Goal: Task Accomplishment & Management: Use online tool/utility

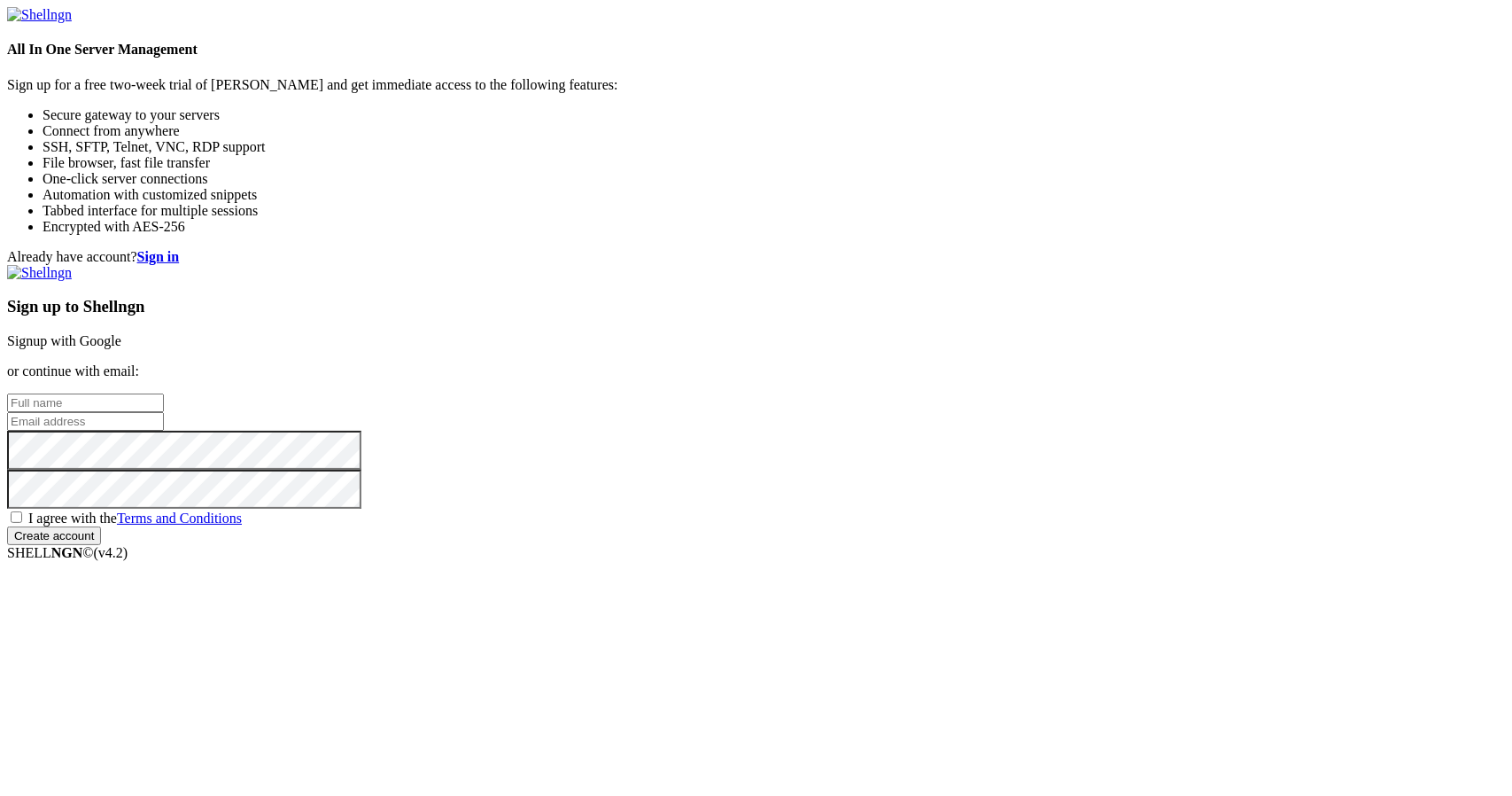
click at [122, 333] on link "Signup with Google" at bounding box center [64, 340] width 114 height 15
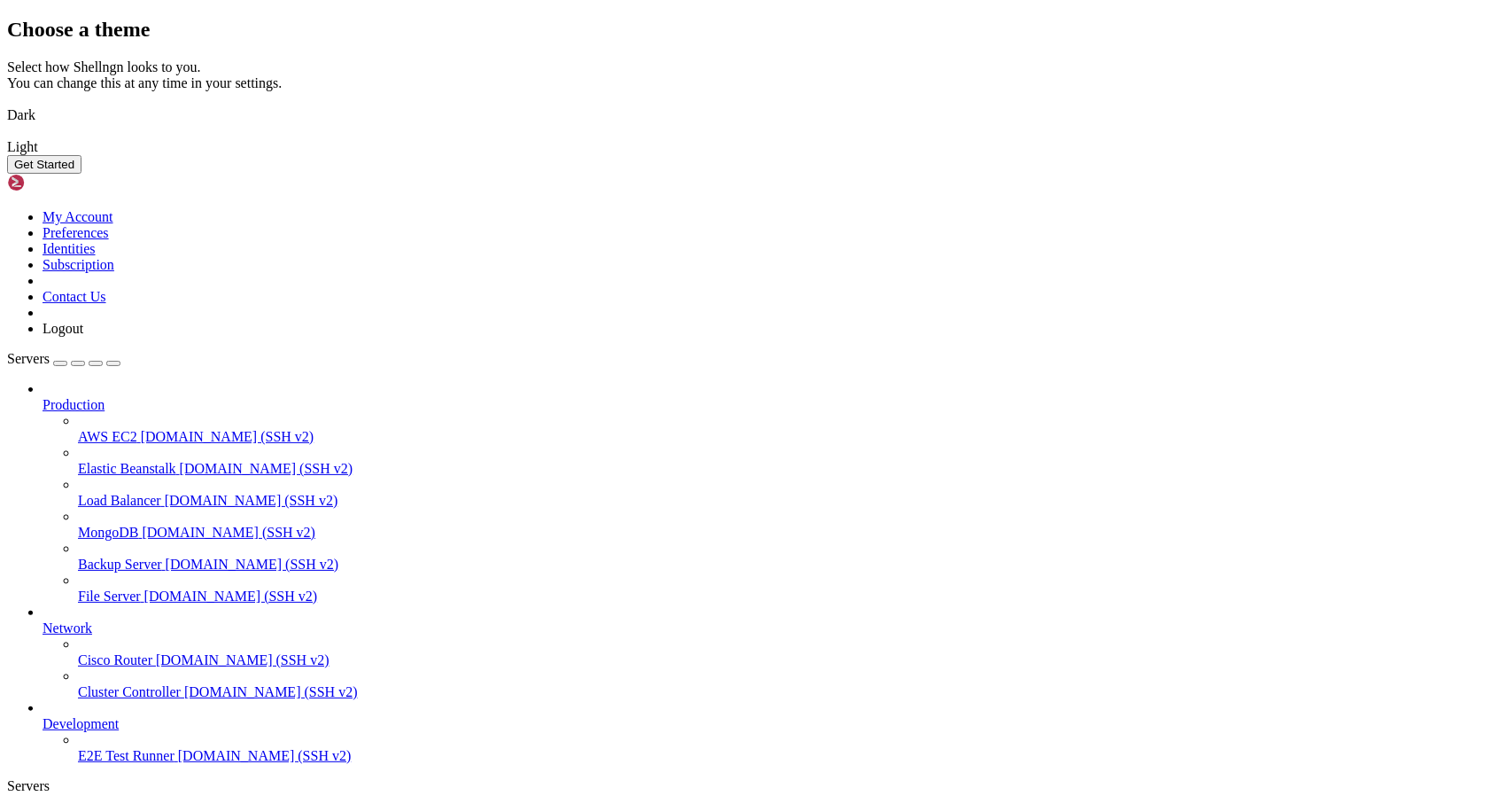
click at [7, 136] on img at bounding box center [7, 136] width 0 height 0
click at [82, 174] on button "Get Started" at bounding box center [44, 164] width 75 height 19
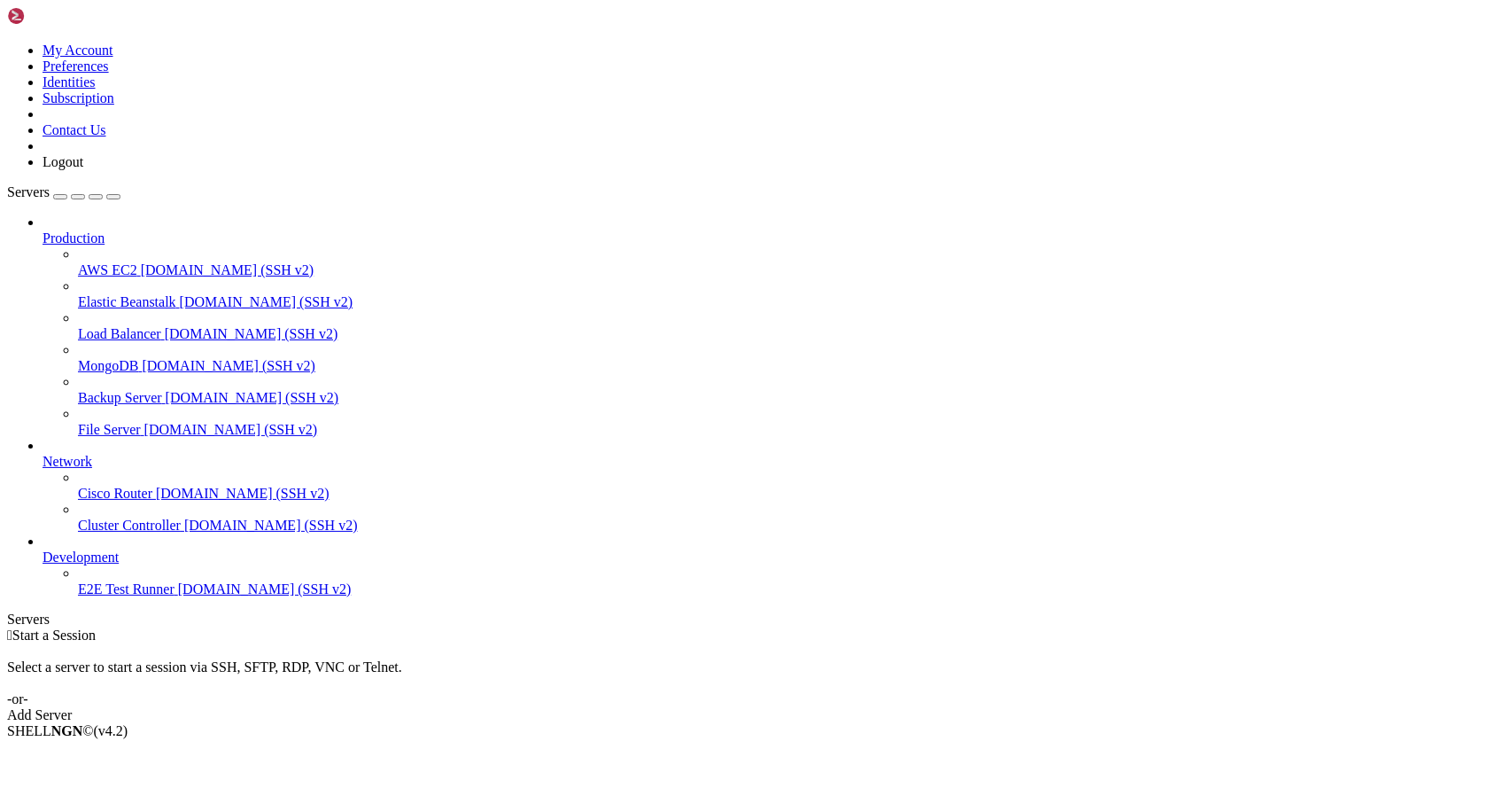
click at [42, 231] on icon at bounding box center [42, 231] width 0 height 0
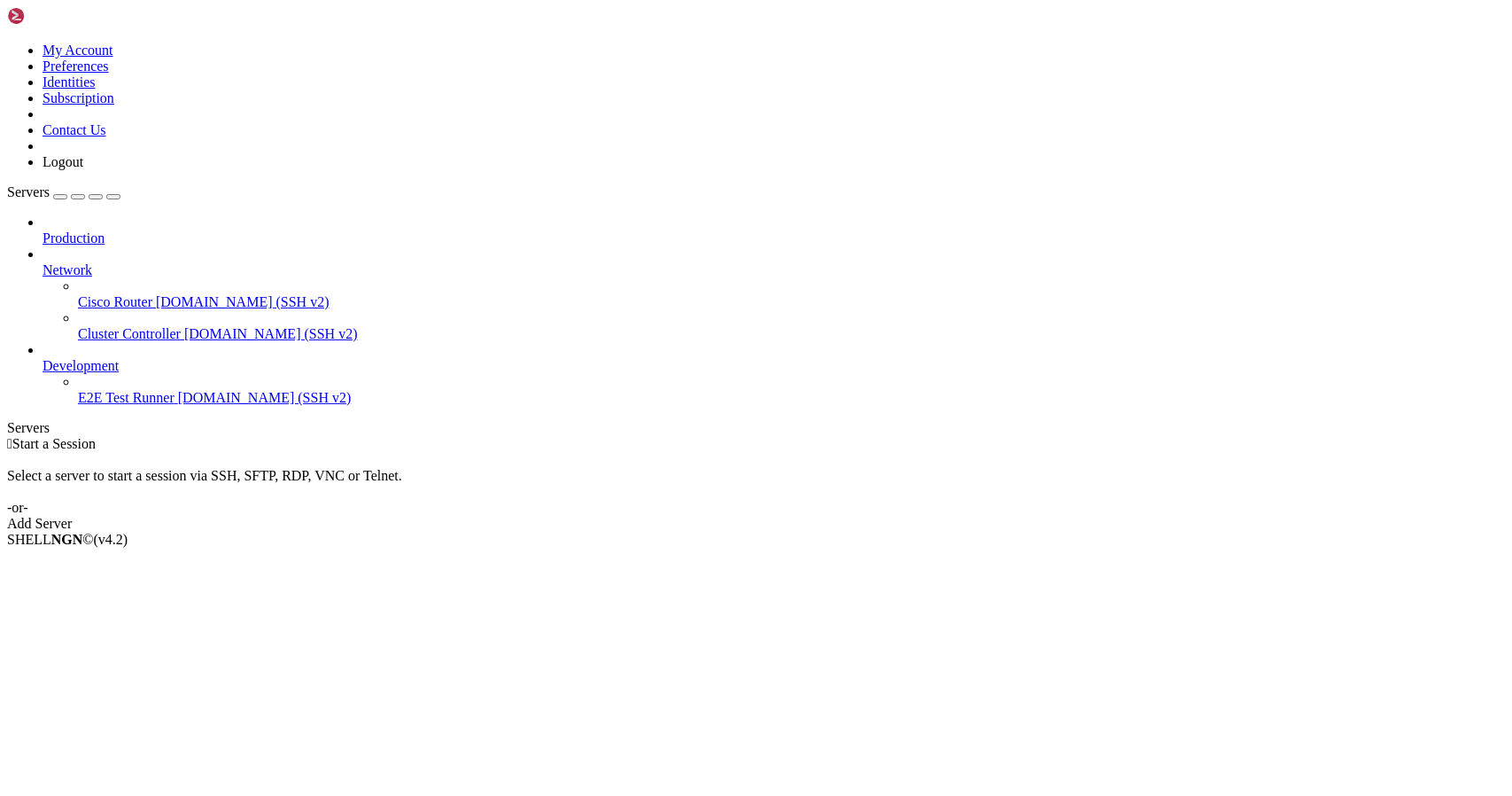
click at [42, 231] on icon at bounding box center [42, 231] width 0 height 0
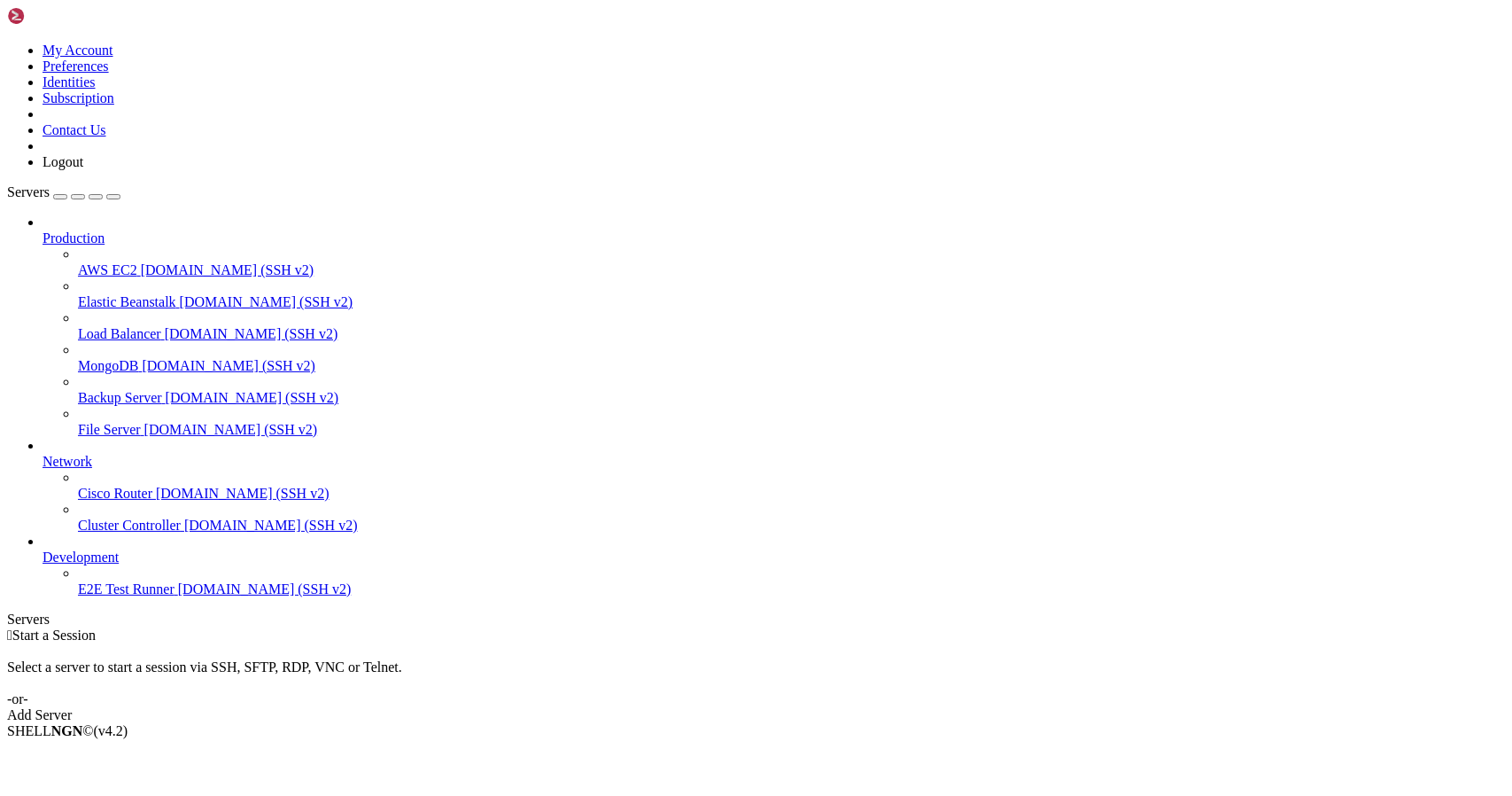
click at [890, 707] on div "Add Server" at bounding box center [756, 715] width 1498 height 16
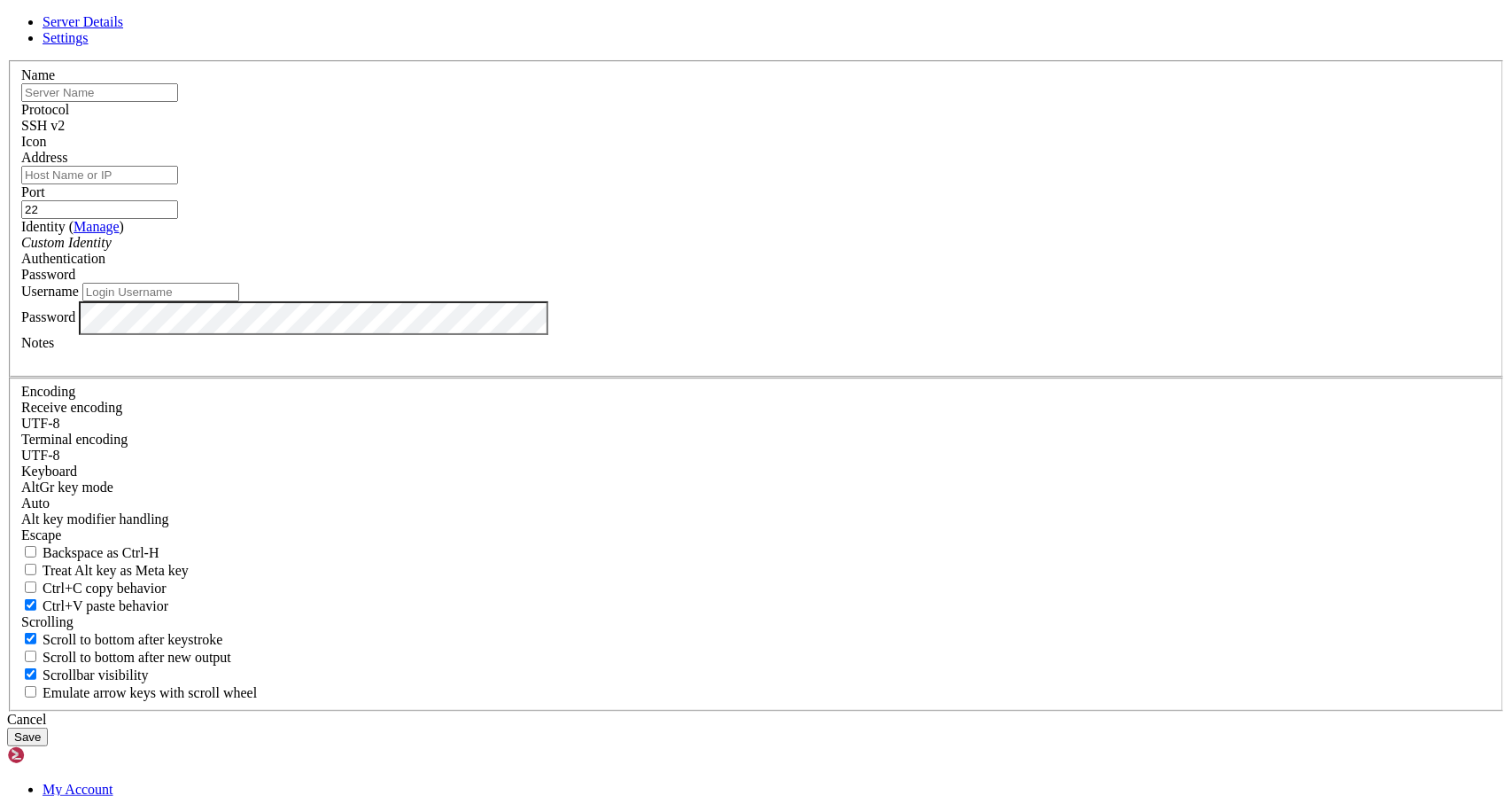
click at [88, 45] on span "Settings" at bounding box center [65, 37] width 46 height 15
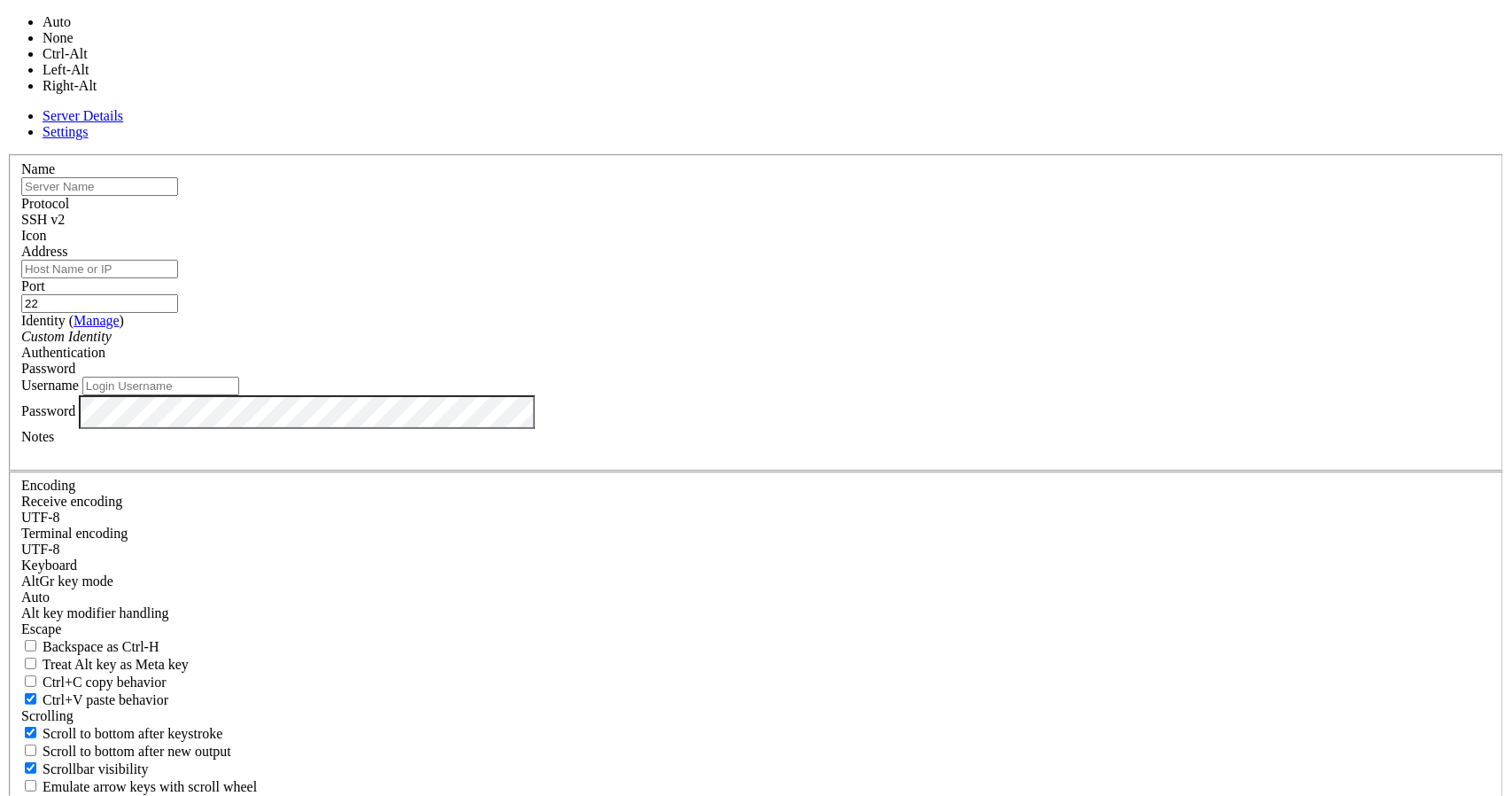
click at [724, 590] on div "Auto" at bounding box center [756, 598] width 1470 height 16
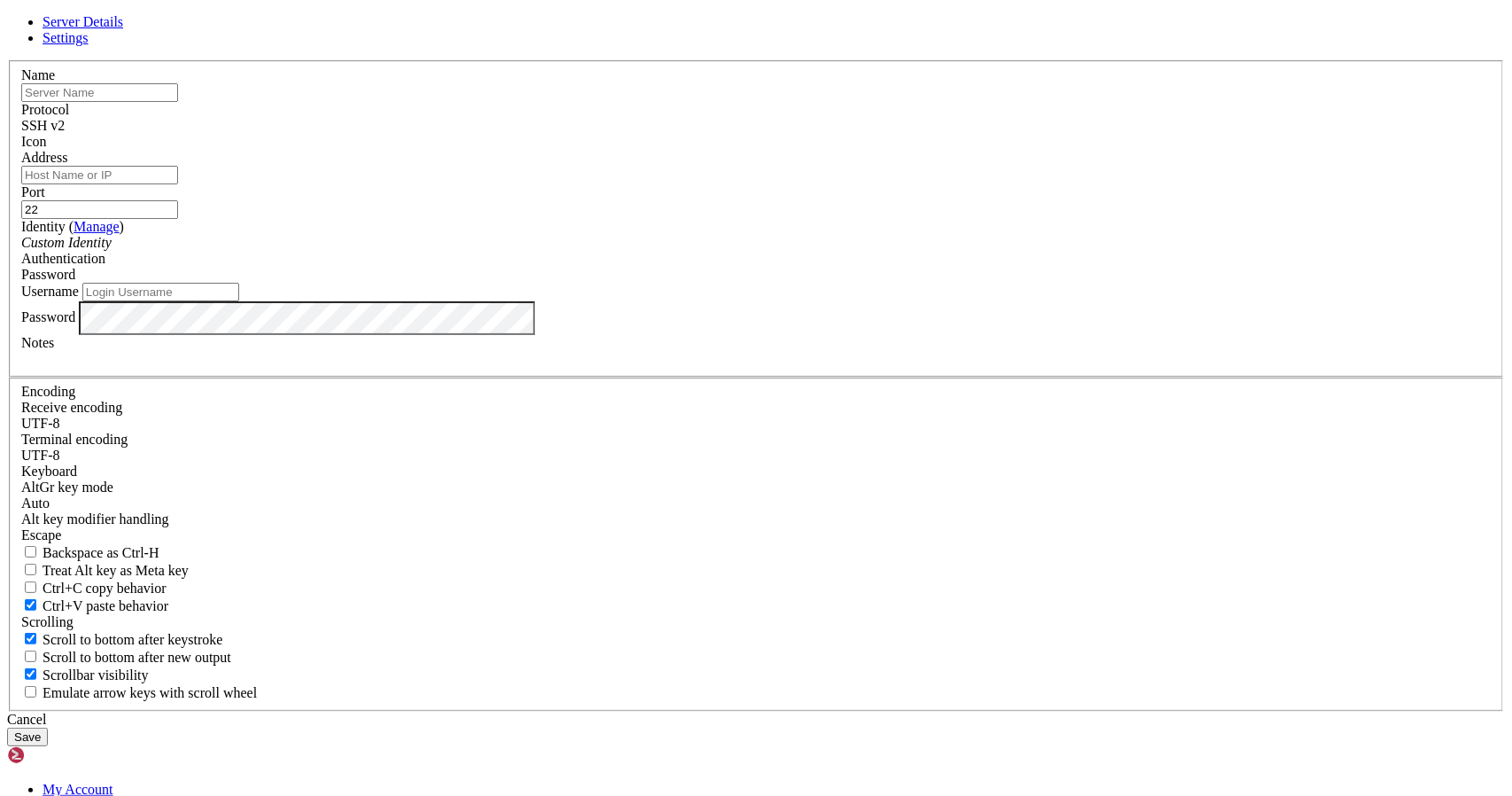
click at [770, 528] on div "Escape" at bounding box center [756, 536] width 1470 height 16
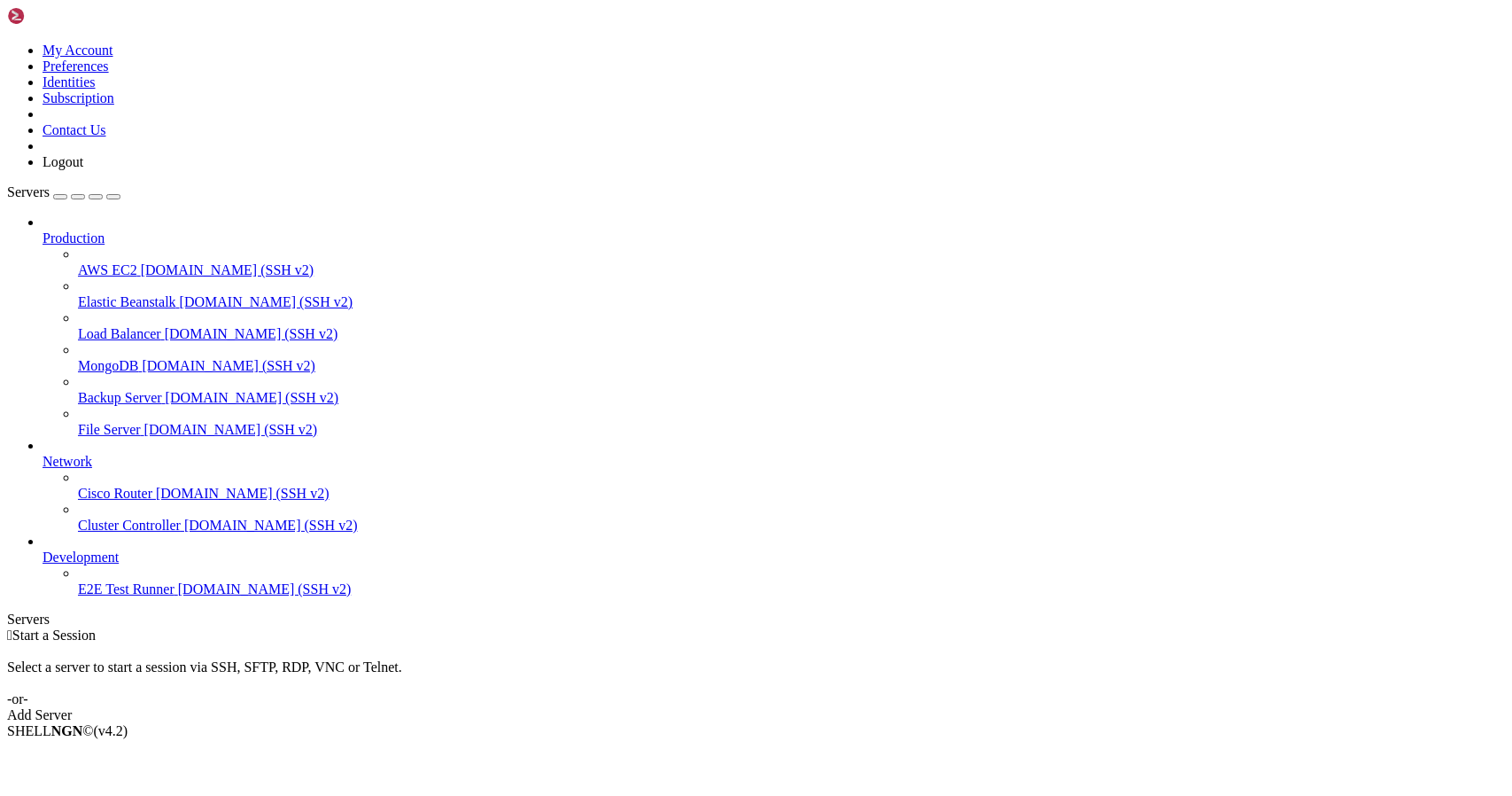
click at [891, 707] on link "Add Server" at bounding box center [756, 715] width 1498 height 16
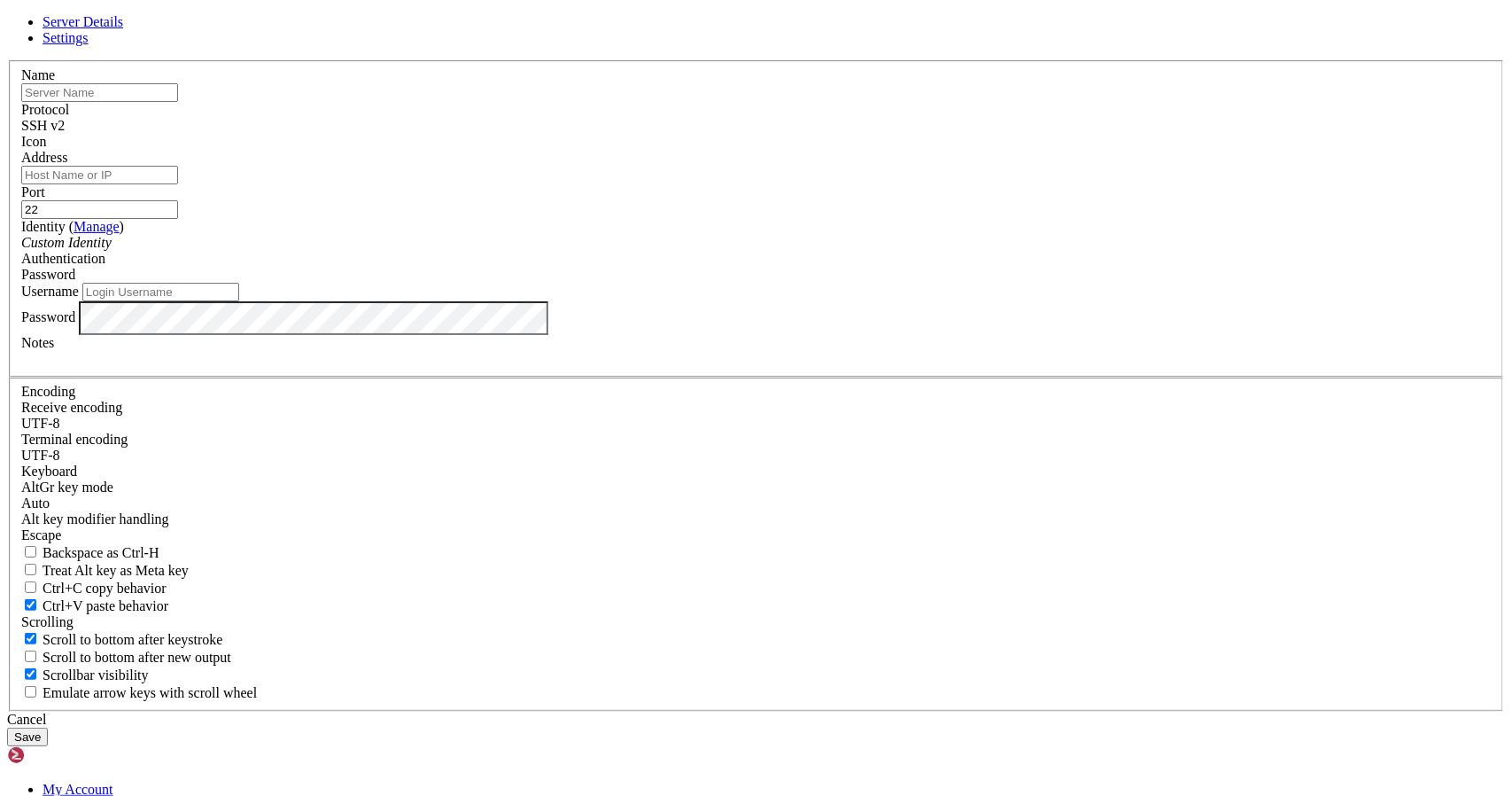
click at [88, 45] on link "Settings" at bounding box center [65, 37] width 46 height 15
click at [166, 581] on span "Ctrl+C copy behavior" at bounding box center [104, 588] width 124 height 15
click at [36, 582] on input "Ctrl+C copy behavior" at bounding box center [31, 587] width 12 height 12
checkbox input "true"
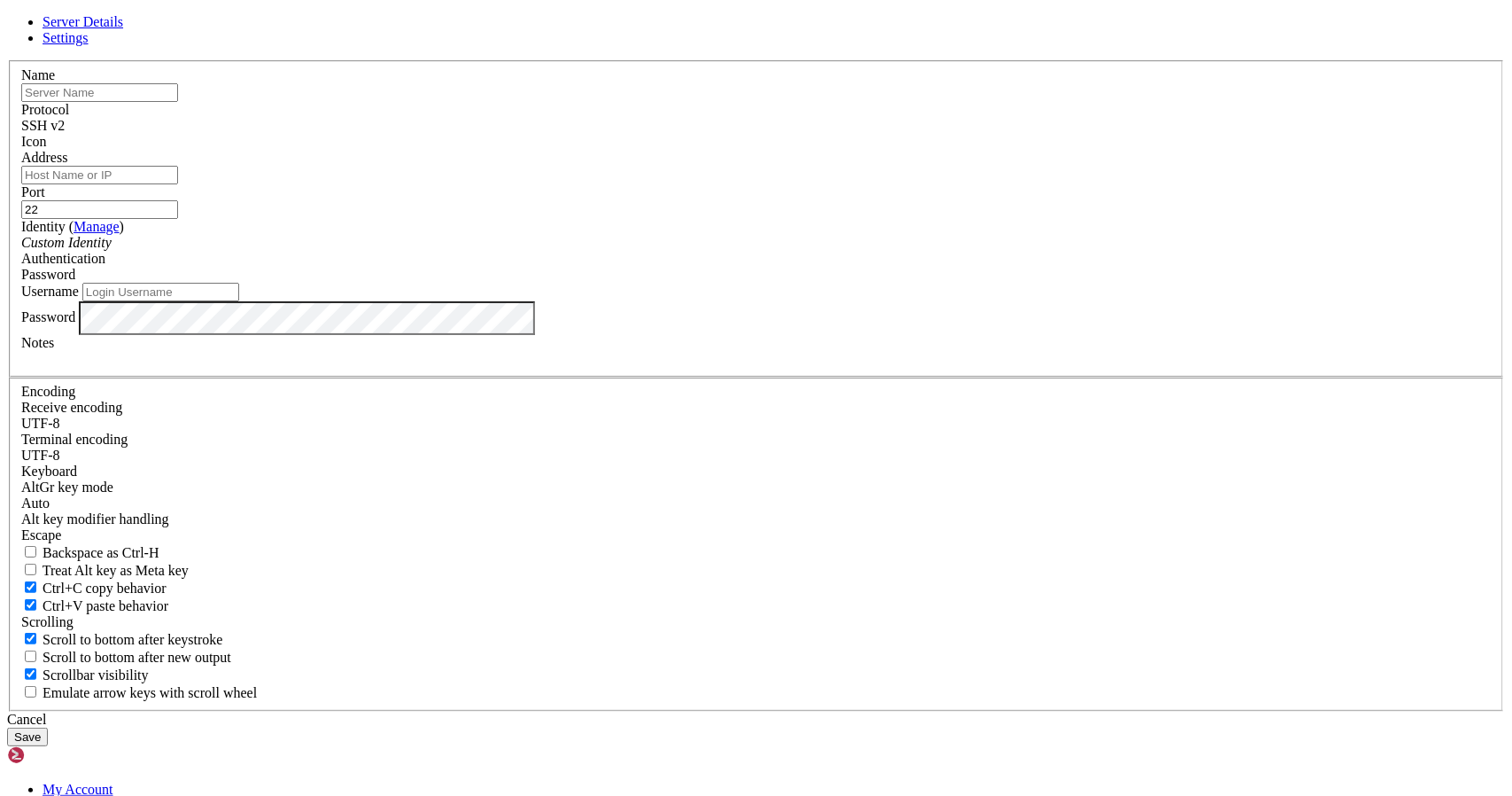
click at [123, 29] on span "Server Details" at bounding box center [83, 22] width 81 height 15
click at [873, 134] on div "SSH v2" at bounding box center [756, 126] width 1470 height 16
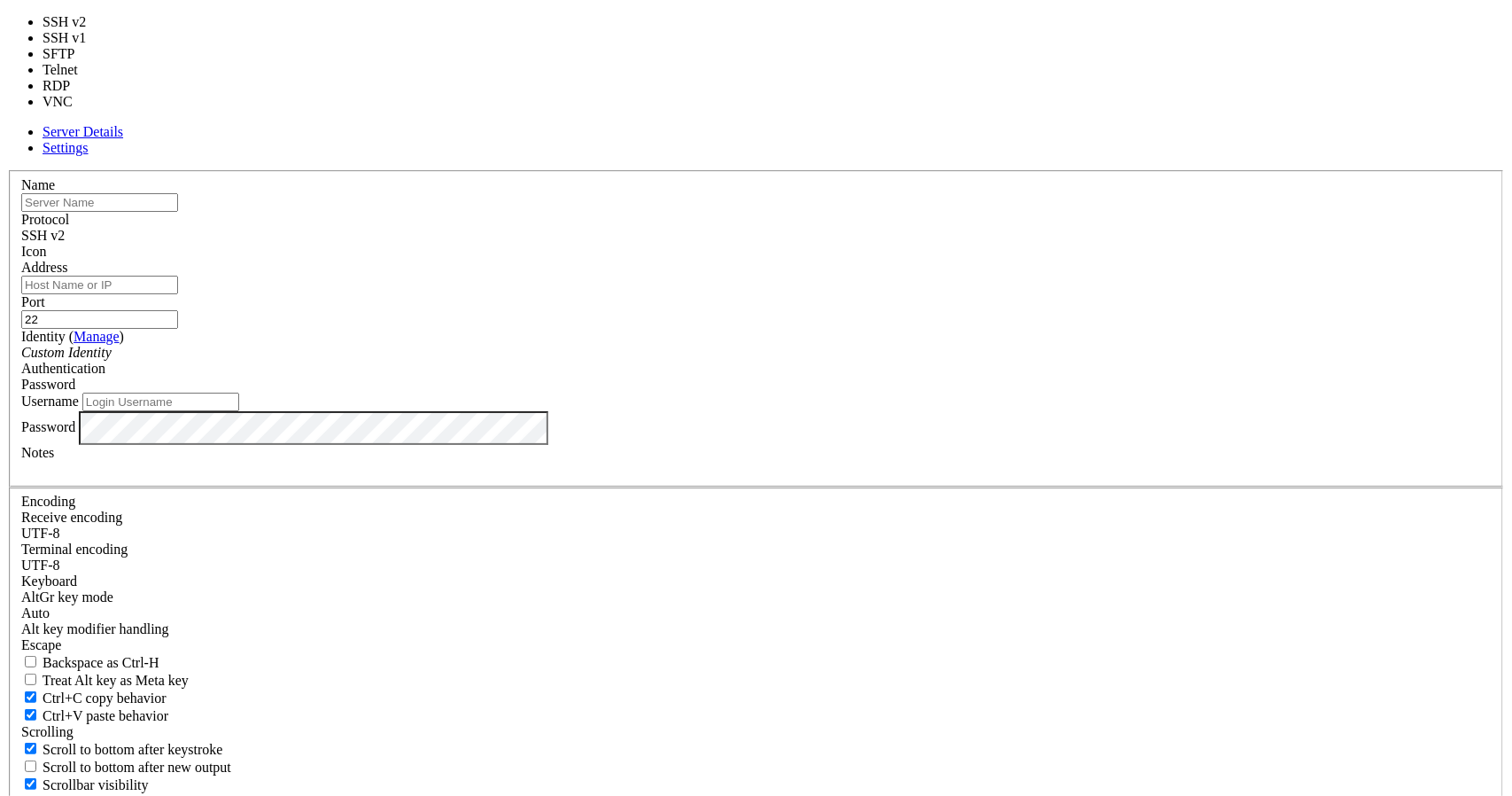
click at [881, 239] on div "SSH v2" at bounding box center [756, 236] width 1470 height 16
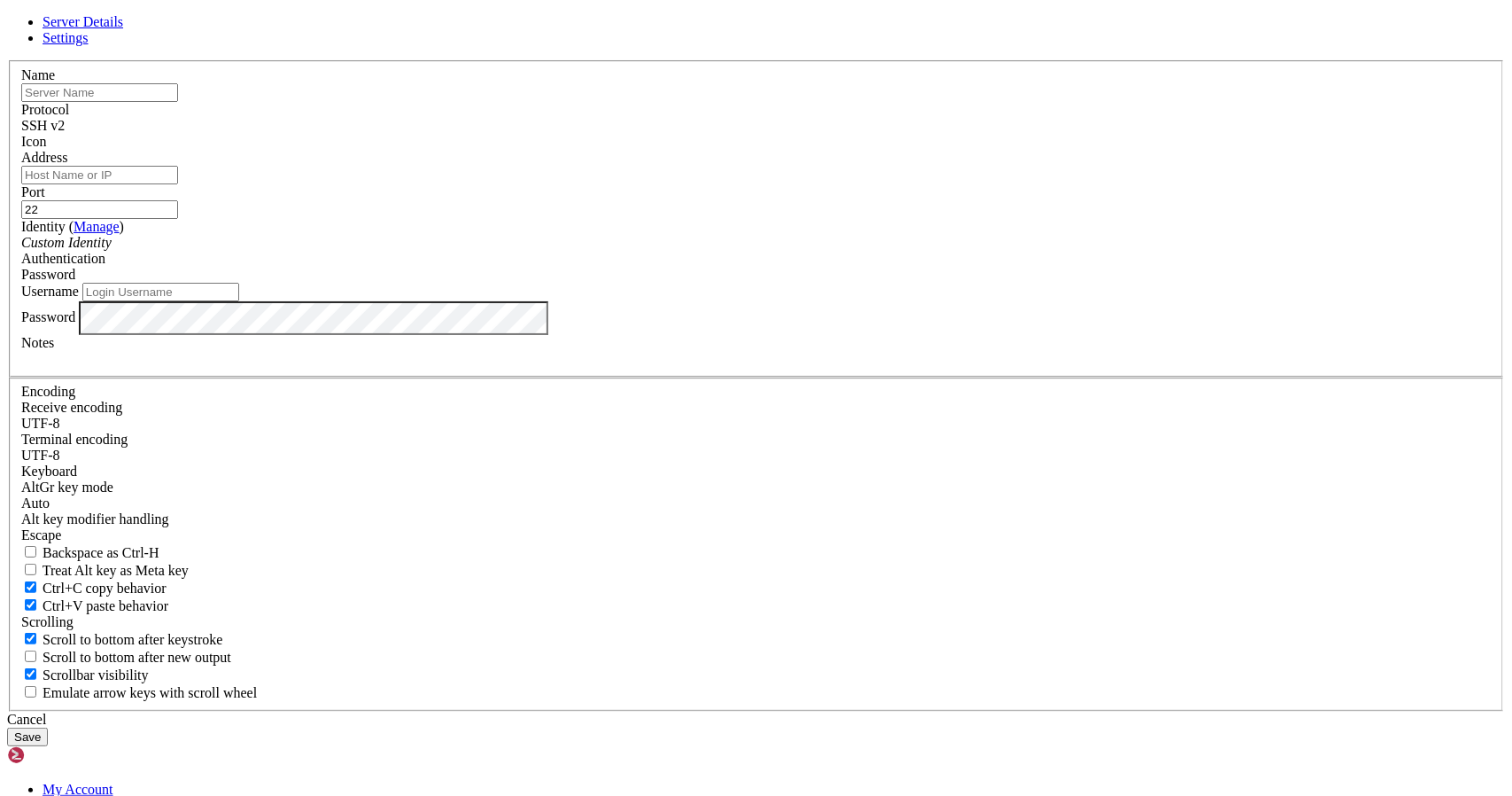
click at [178, 102] on input "text" at bounding box center [100, 93] width 157 height 19
paste input "[TECHNICAL_ID]"
type input "[TECHNICAL_ID]"
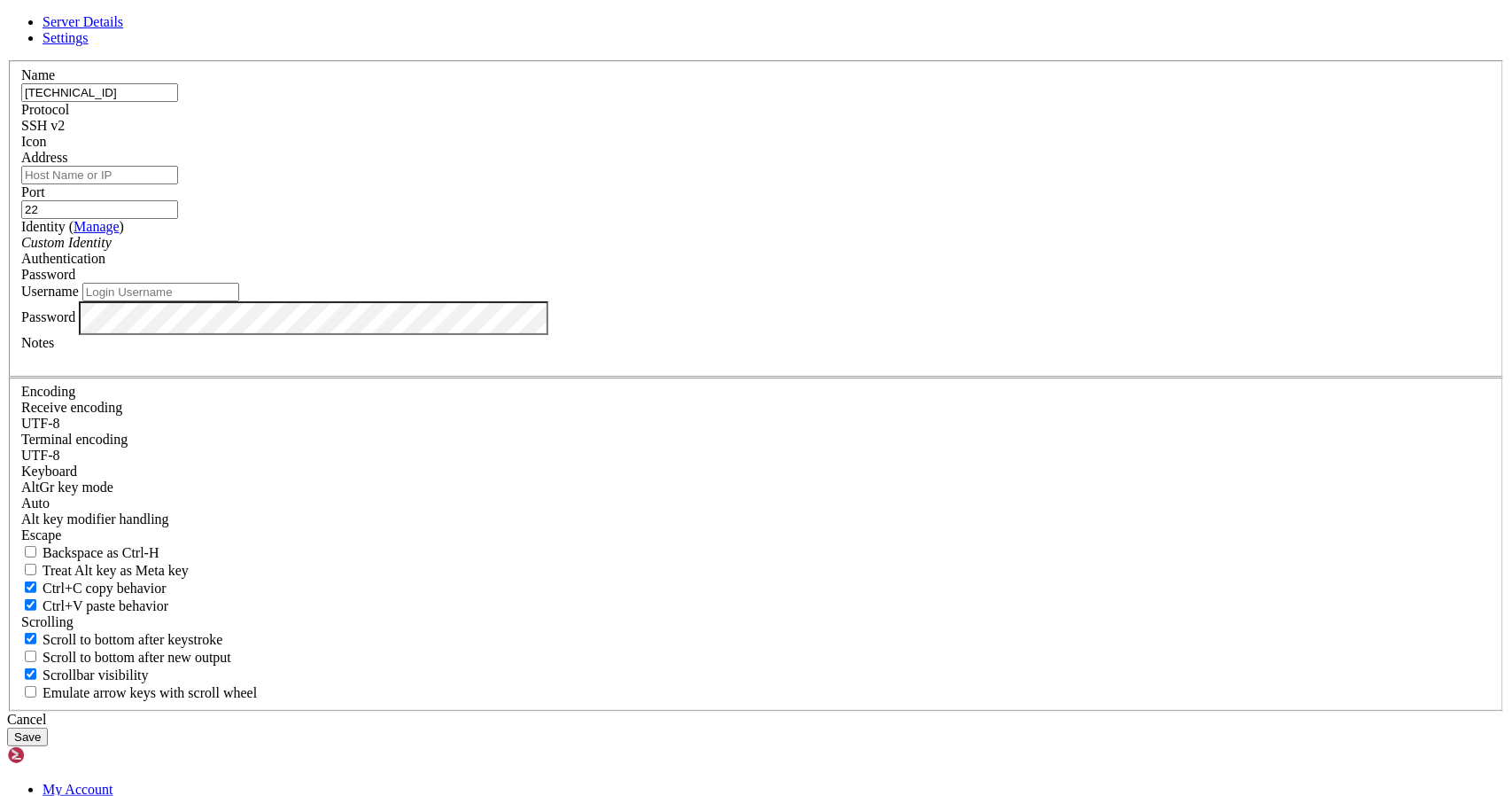
click at [178, 185] on input "Address" at bounding box center [100, 175] width 157 height 19
paste input "[TECHNICAL_ID]"
type input "[TECHNICAL_ID]"
click at [649, 251] on div "Custom Identity" at bounding box center [756, 243] width 1470 height 16
click at [647, 251] on div "Custom Identity" at bounding box center [756, 243] width 1470 height 16
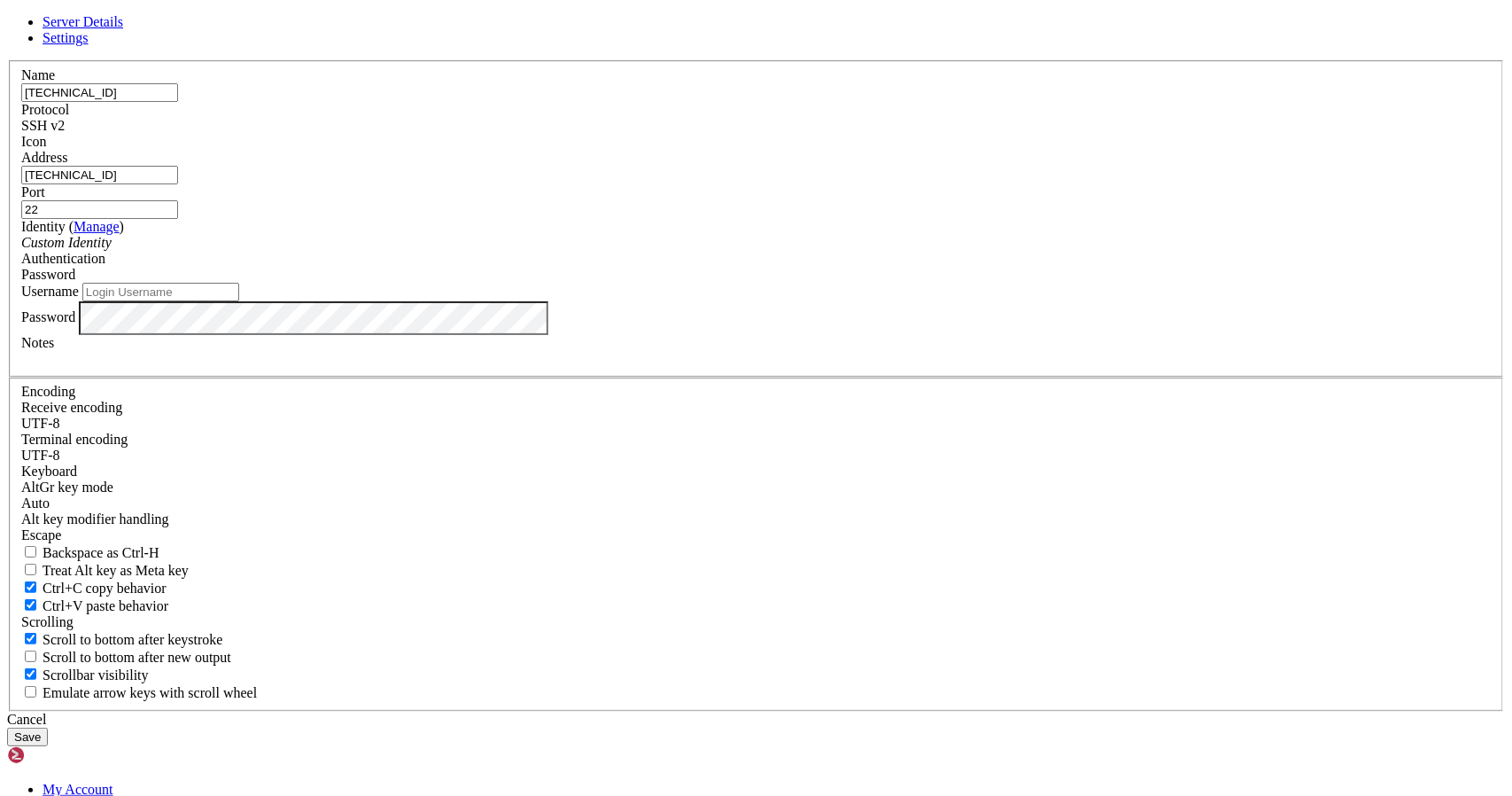
click at [239, 302] on input "Username" at bounding box center [161, 292] width 157 height 19
type input "root"
click at [48, 728] on button "Save" at bounding box center [27, 737] width 40 height 19
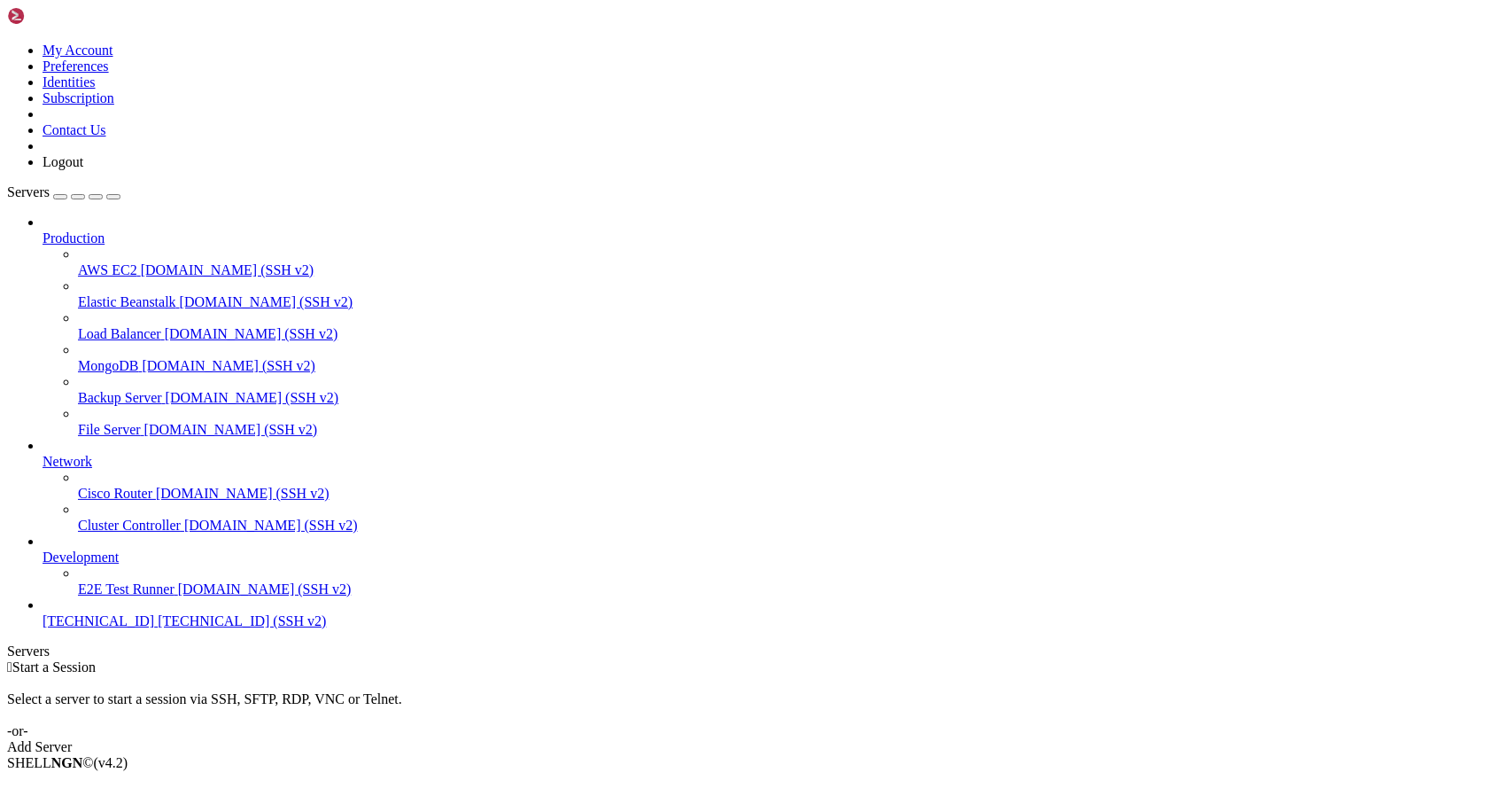
click at [148, 629] on span "[TECHNICAL_ID]" at bounding box center [98, 620] width 112 height 15
click at [113, 629] on span "[TECHNICAL_ID]" at bounding box center [98, 620] width 112 height 15
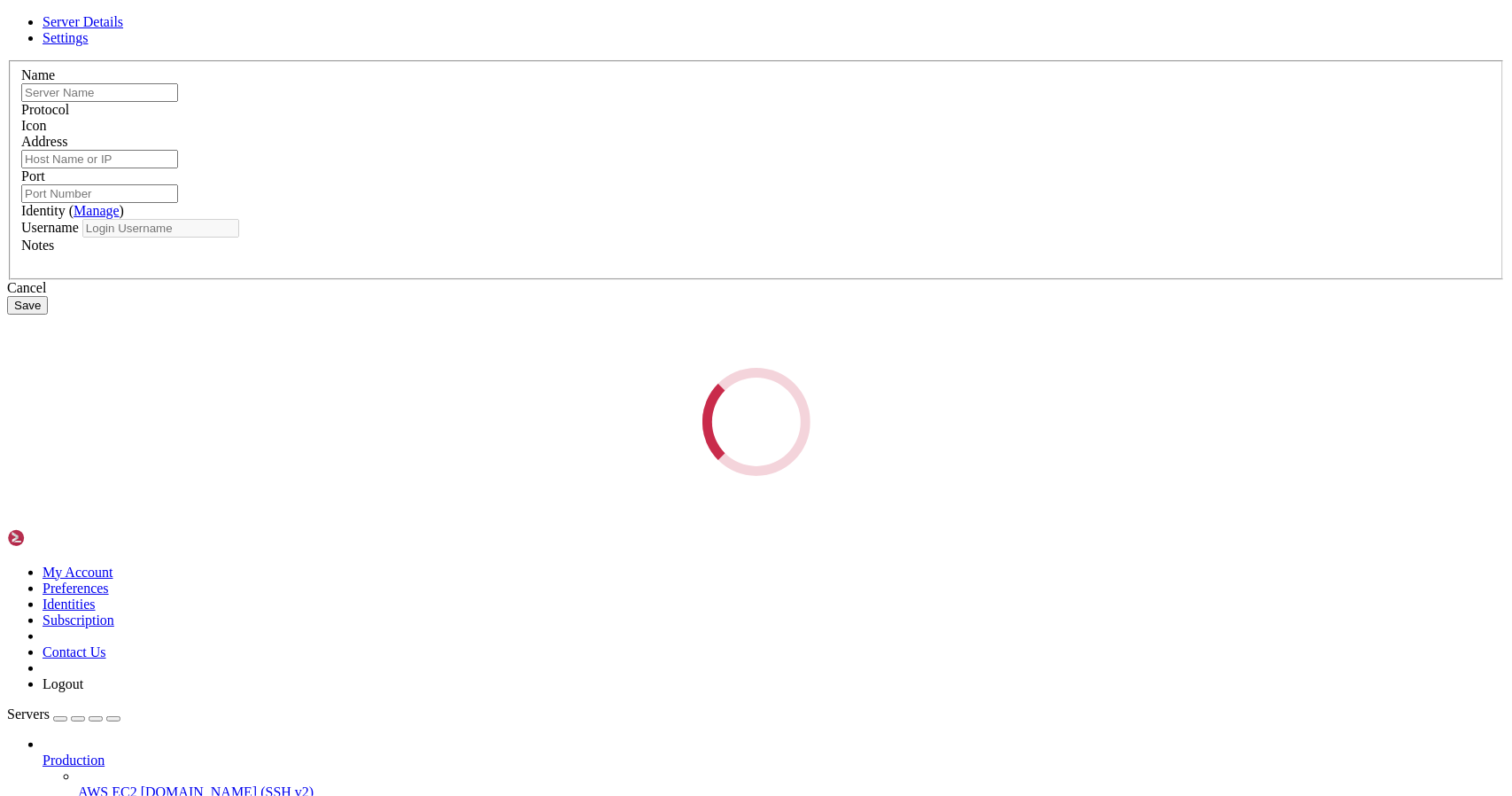
type input "[TECHNICAL_ID]"
type input "22"
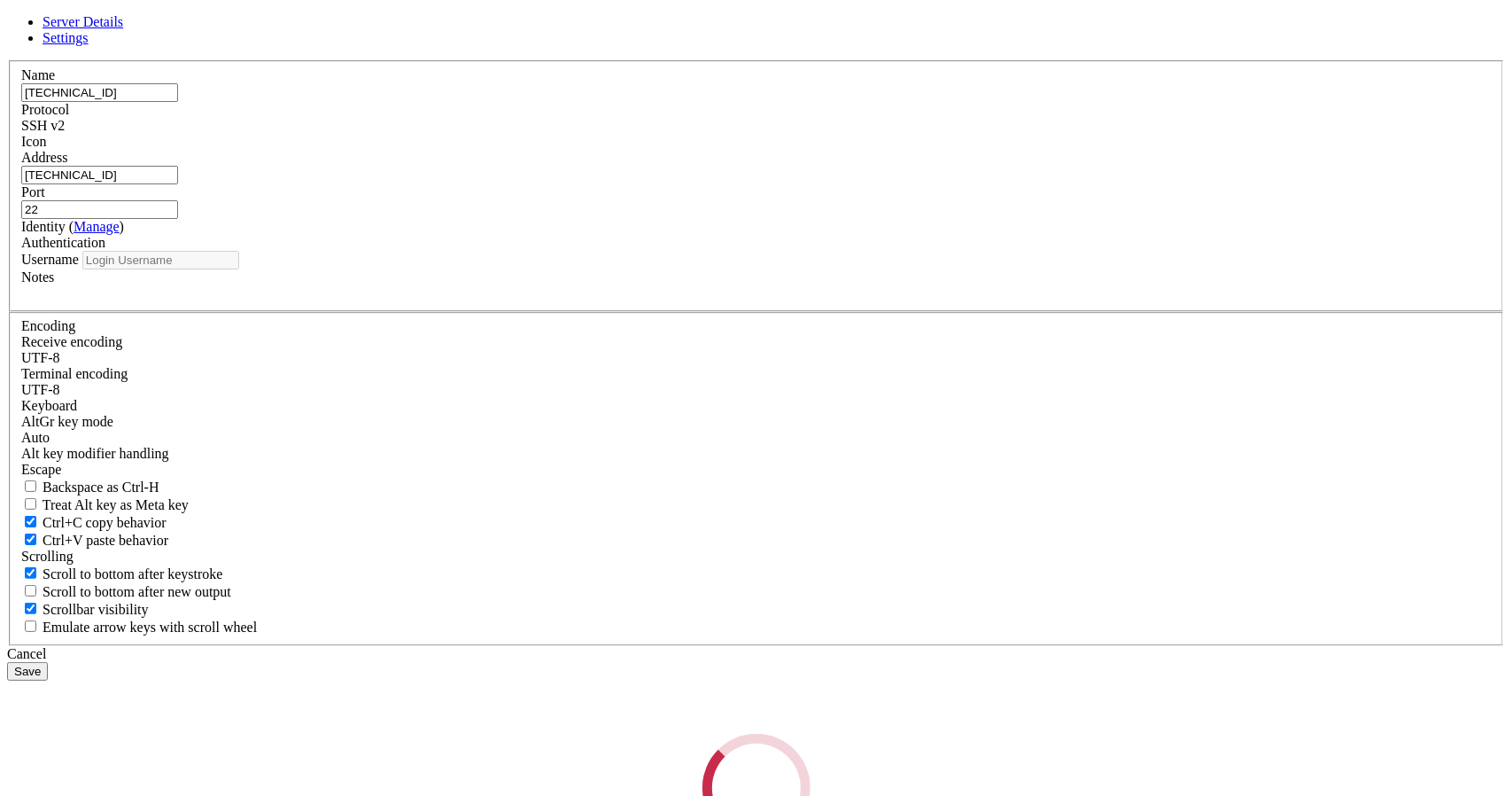
type input "root"
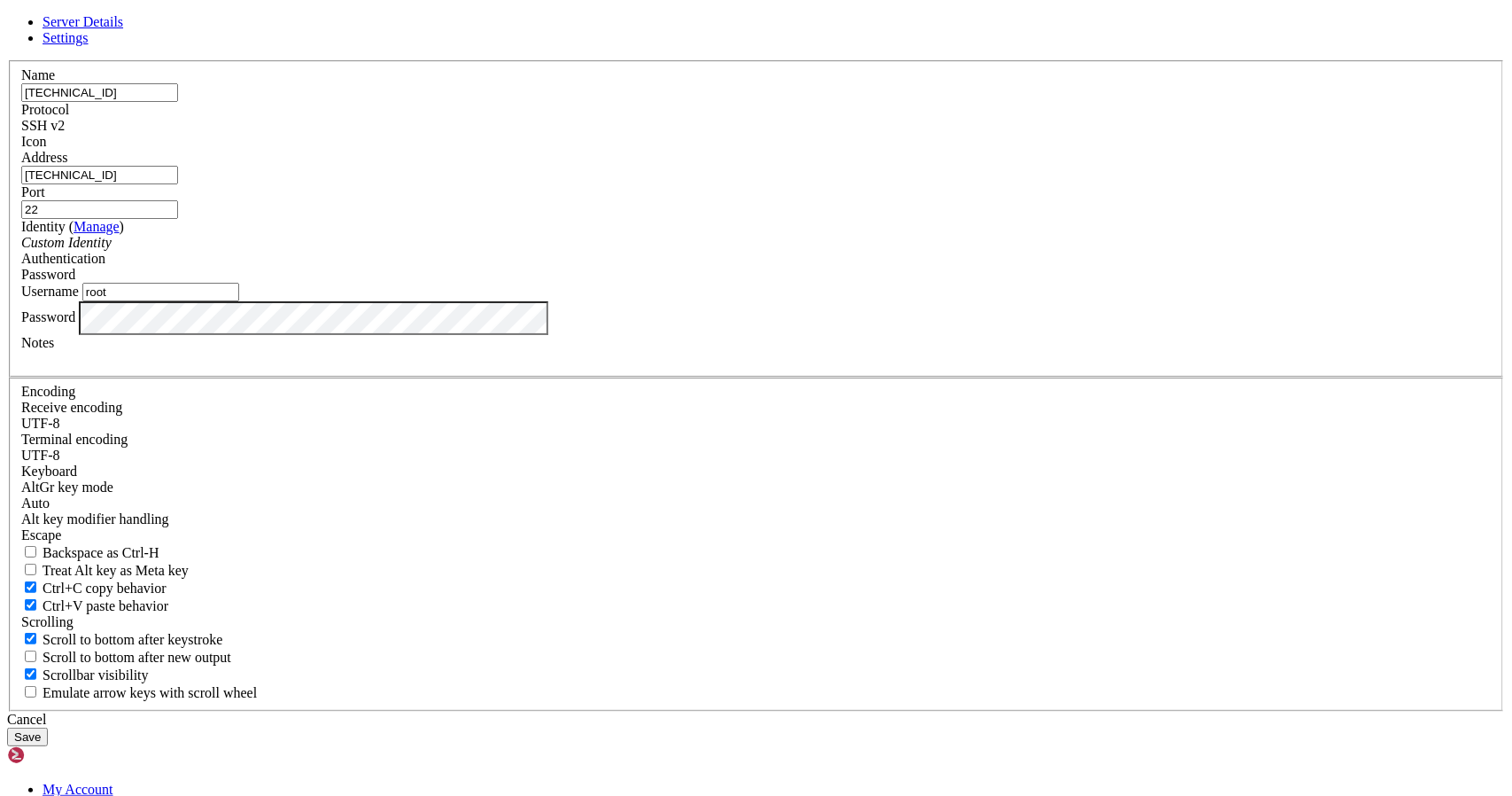
click at [178, 185] on input "[TECHNICAL_ID]" at bounding box center [100, 175] width 157 height 19
click at [178, 102] on input "[TECHNICAL_ID]" at bounding box center [100, 93] width 157 height 19
type input "w"
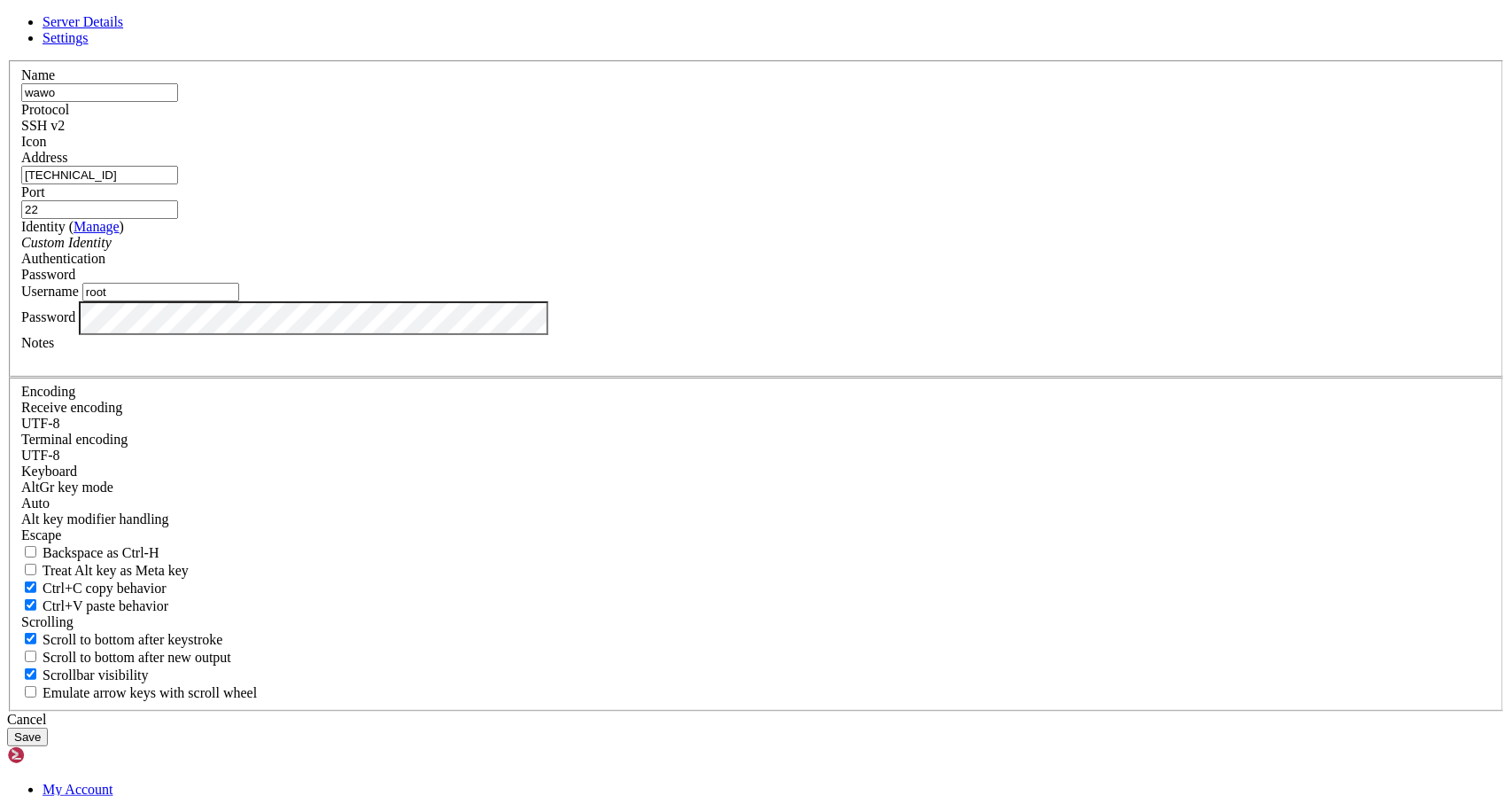
type input "wawo"
click at [881, 283] on div "Password" at bounding box center [756, 275] width 1470 height 16
click at [889, 283] on div "Password" at bounding box center [756, 275] width 1470 height 16
click at [48, 728] on button "Save" at bounding box center [27, 737] width 40 height 19
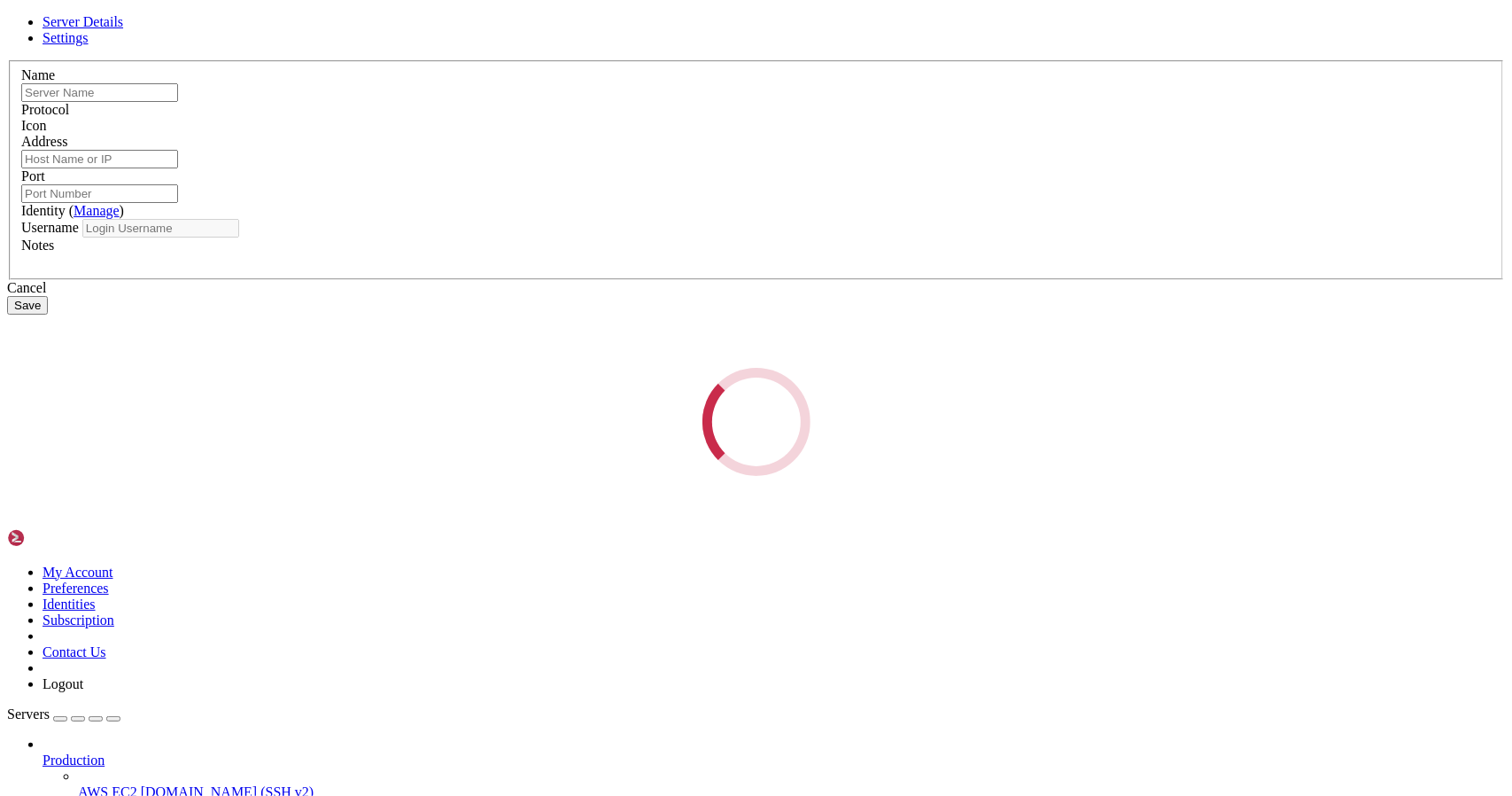
type input "wawo"
type input "[TECHNICAL_ID]"
type input "22"
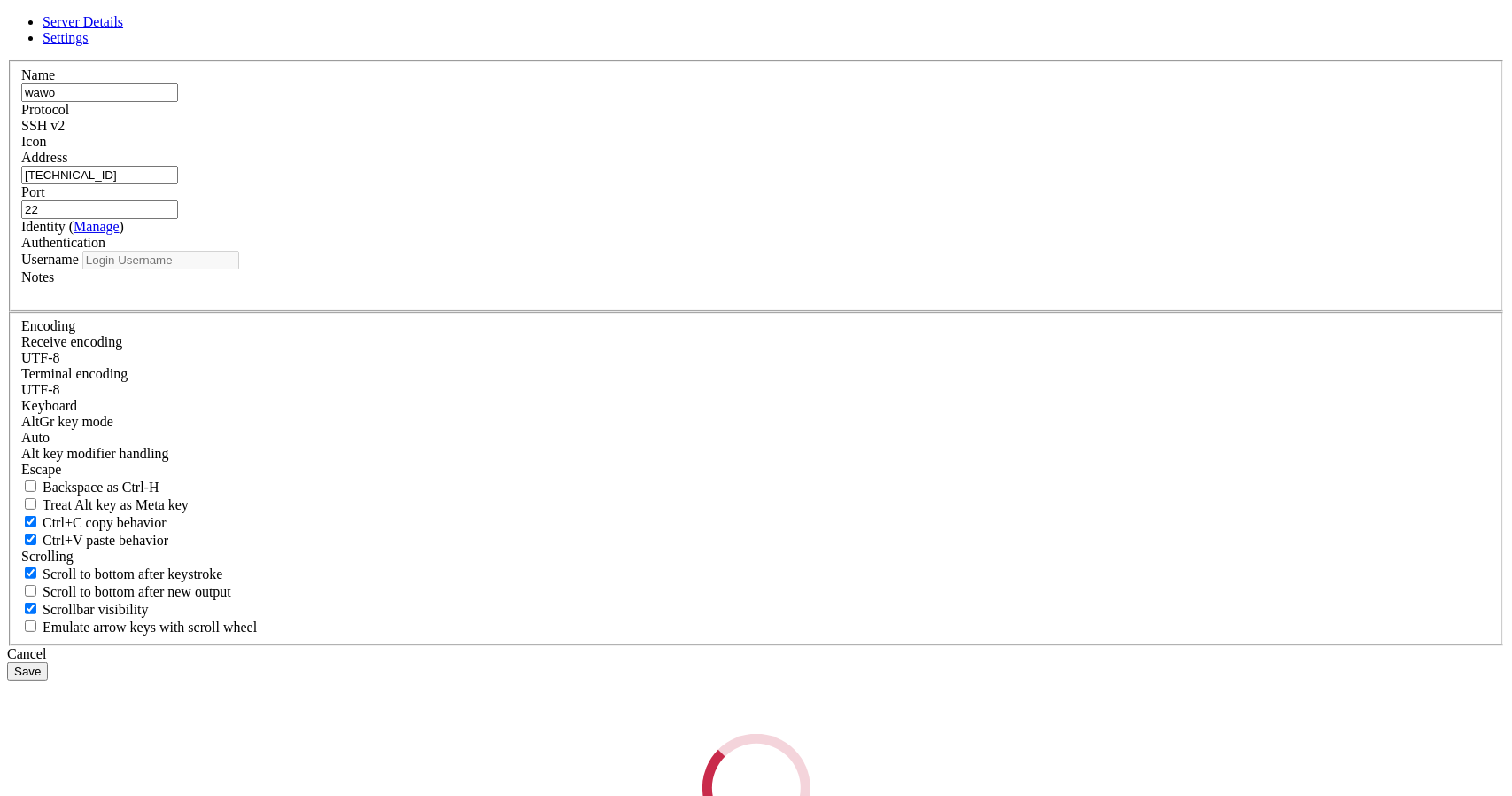
type input "root"
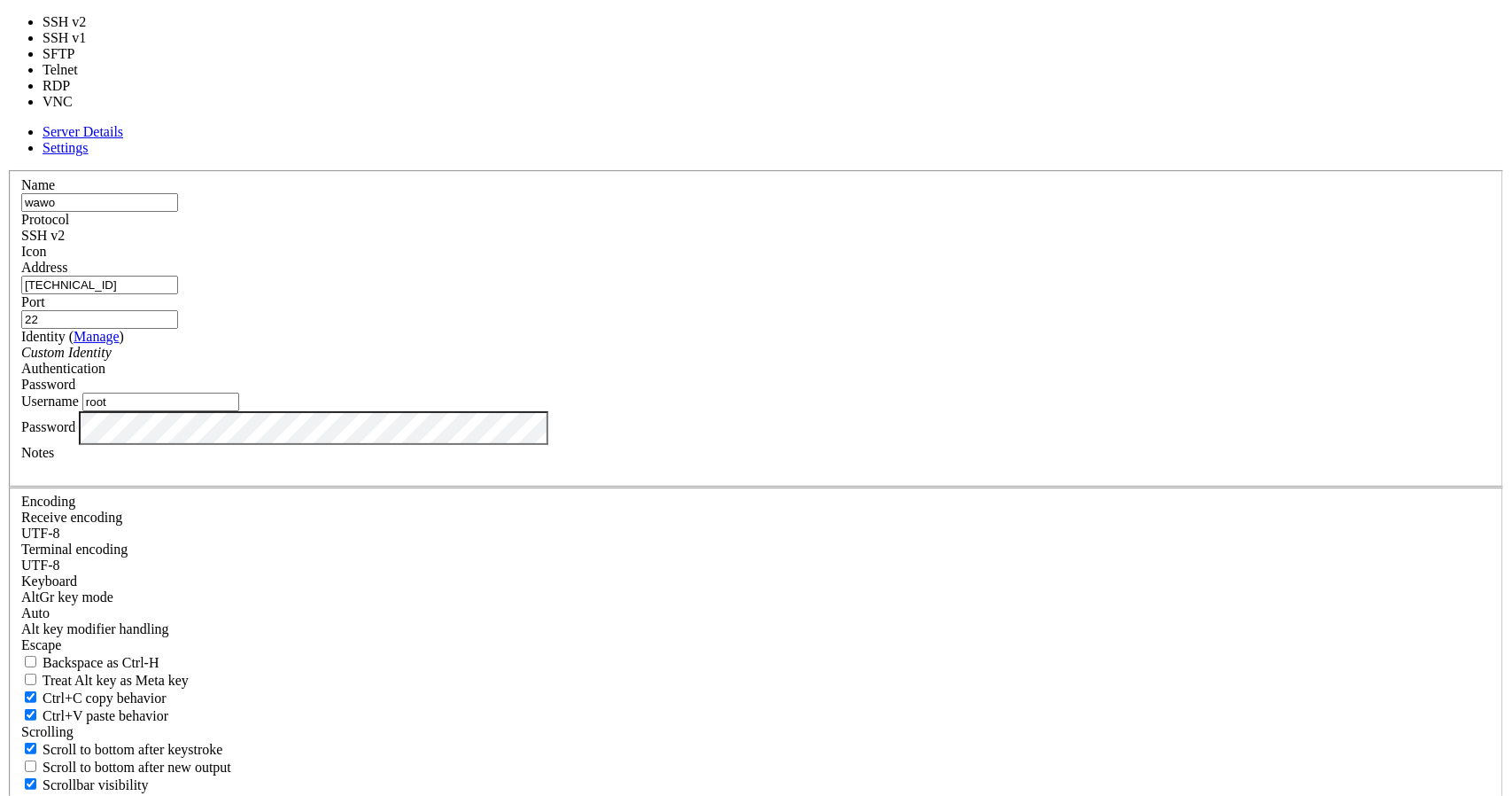
click at [839, 228] on div "SSH v2" at bounding box center [756, 236] width 1470 height 16
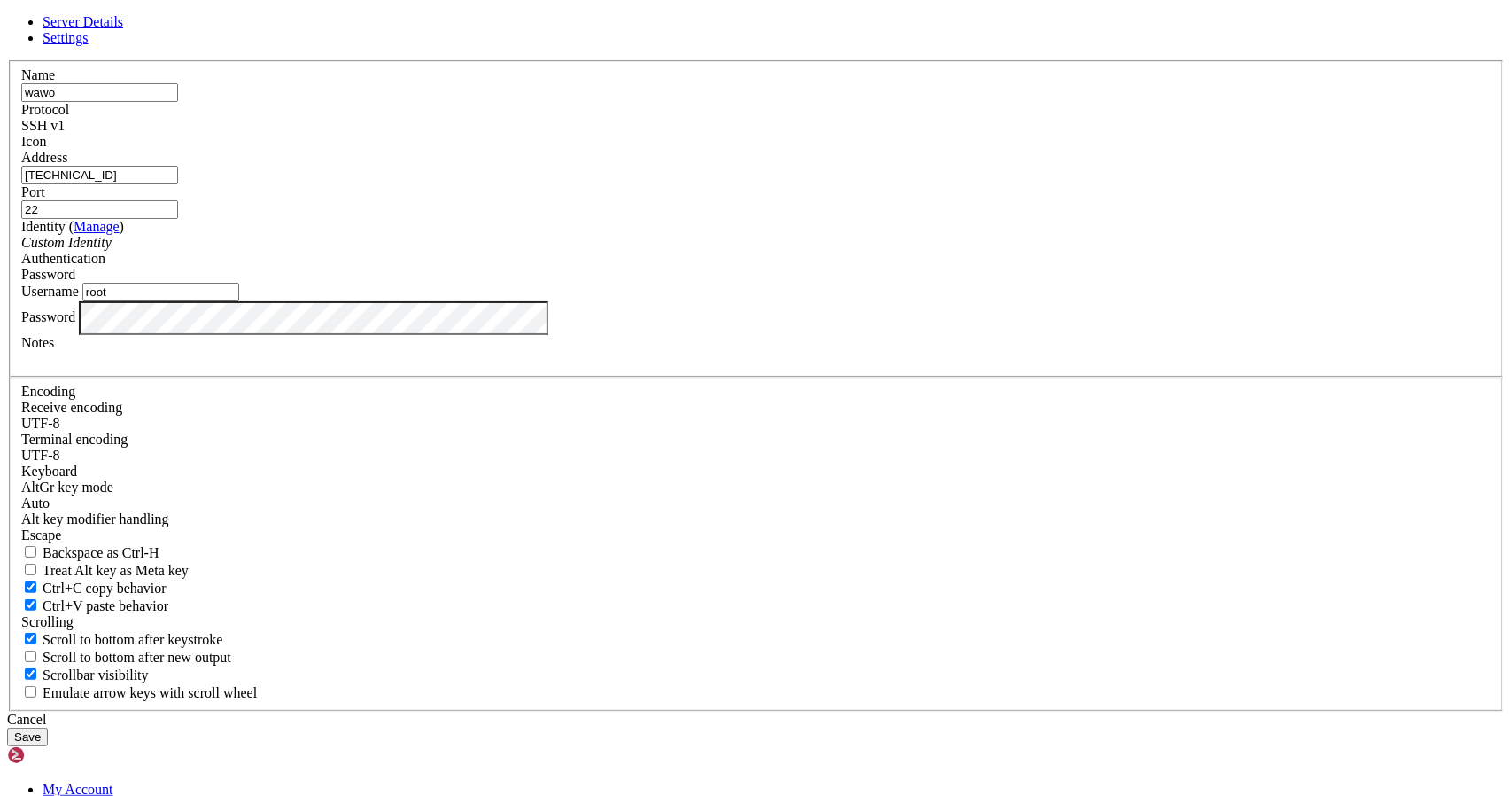
click at [48, 728] on button "Save" at bounding box center [27, 737] width 40 height 19
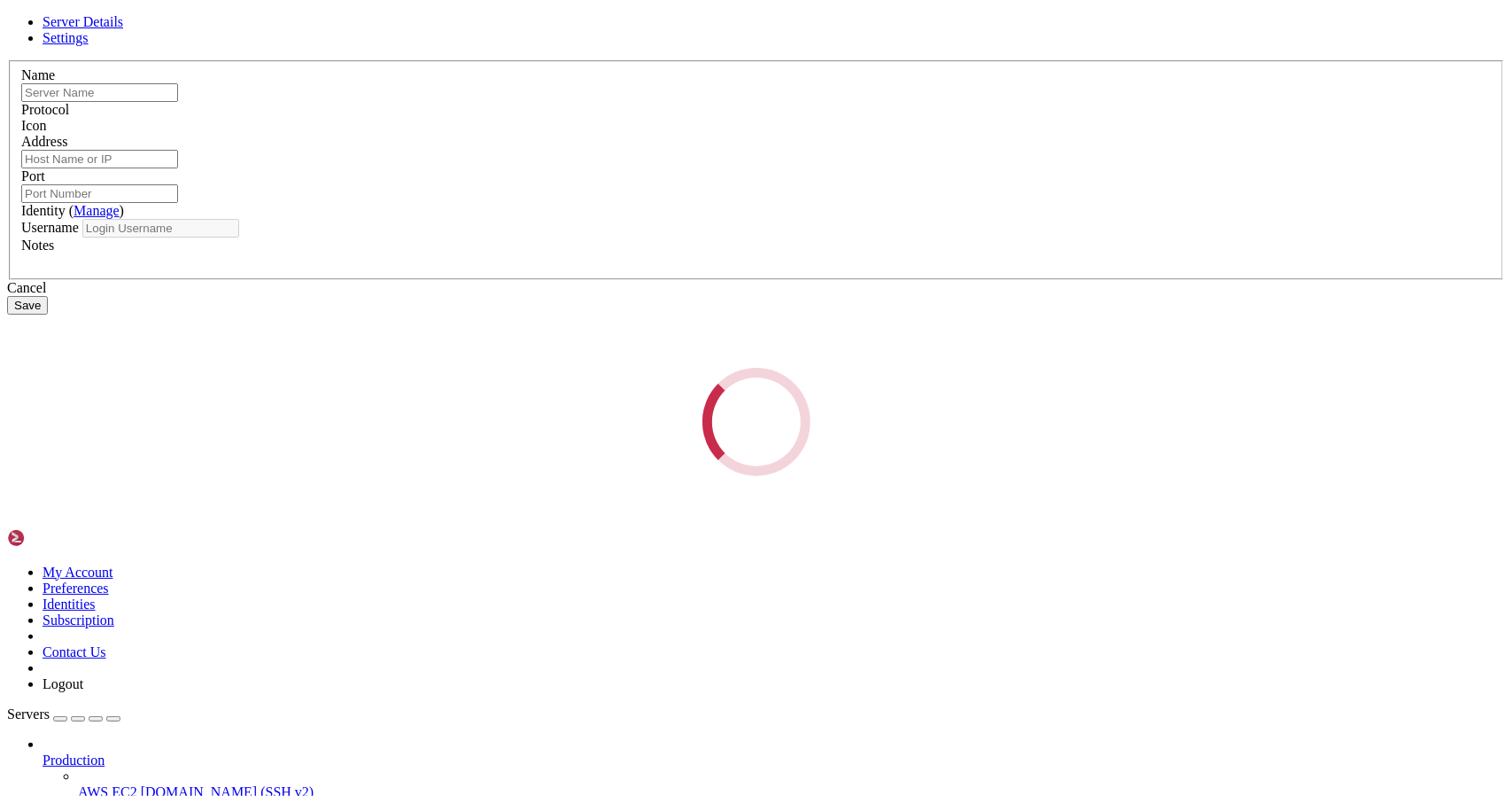
type input "wawo"
type input "[TECHNICAL_ID]"
type input "22"
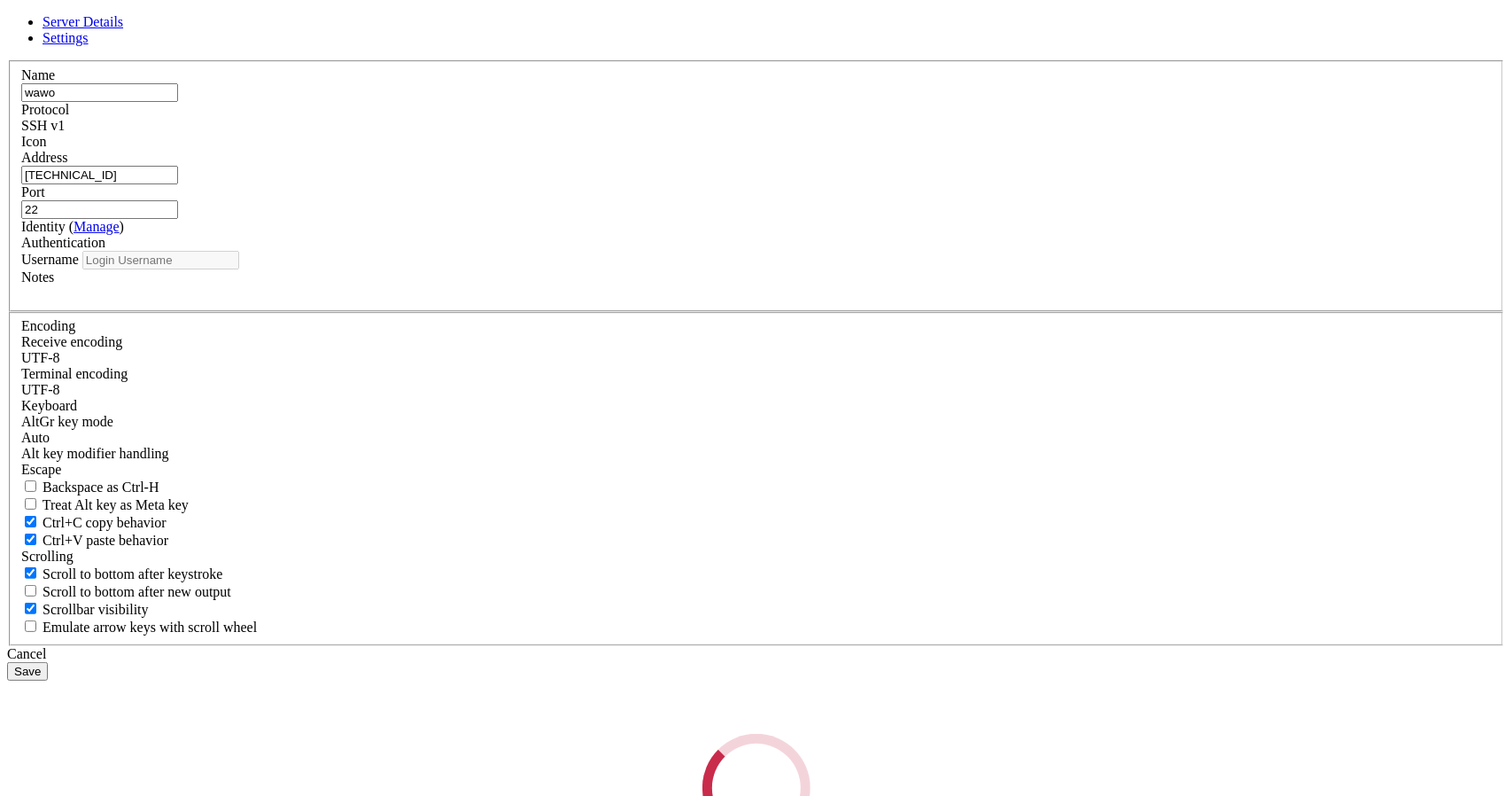
type input "root"
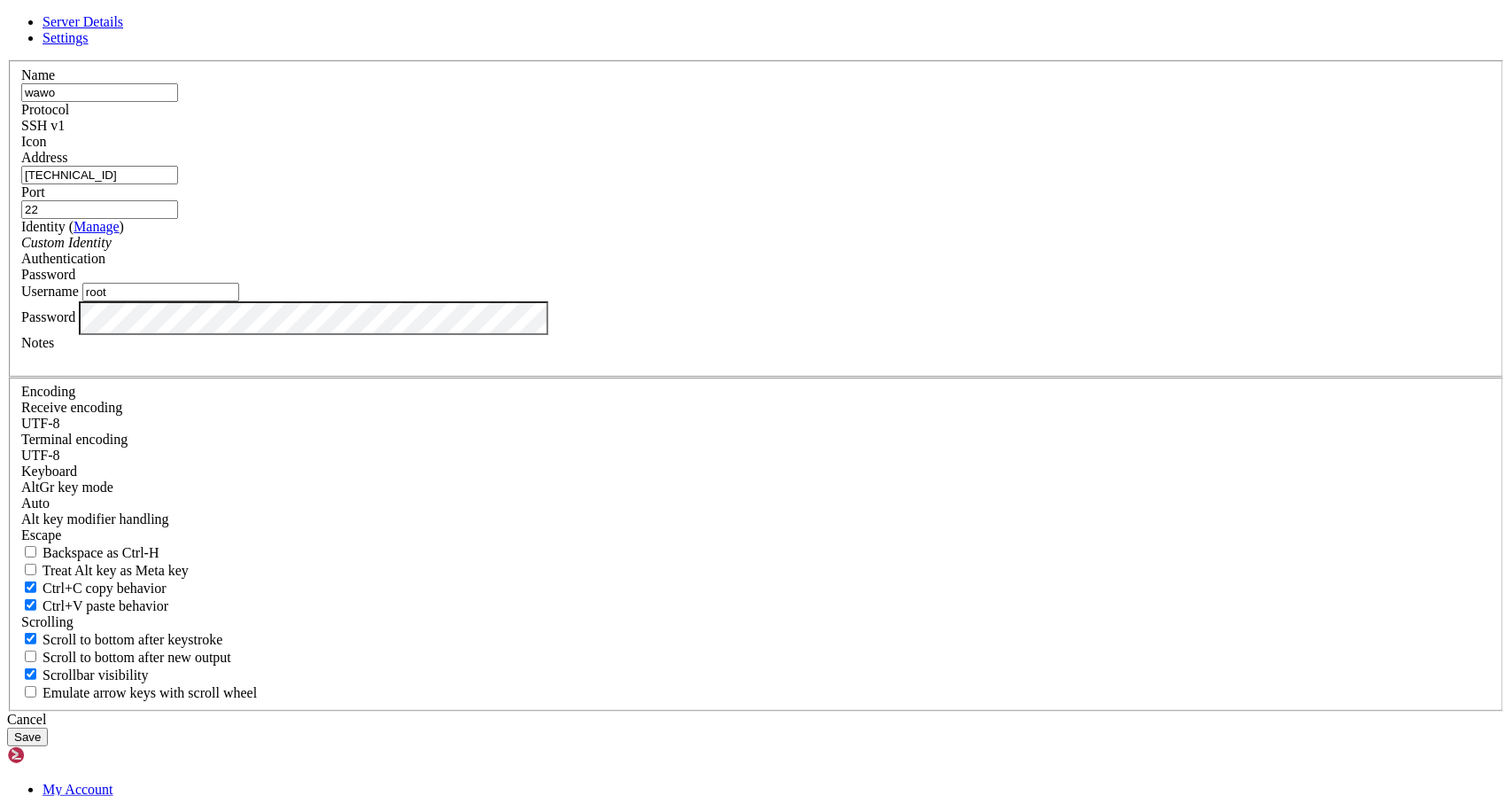
click at [239, 302] on input "root" at bounding box center [161, 292] width 157 height 19
click at [1304, 456] on div "Server Details Settings Name wawo Protocol SSH v1 Icon" at bounding box center [756, 380] width 1498 height 732
click at [632, 251] on div "Custom Identity" at bounding box center [756, 243] width 1470 height 16
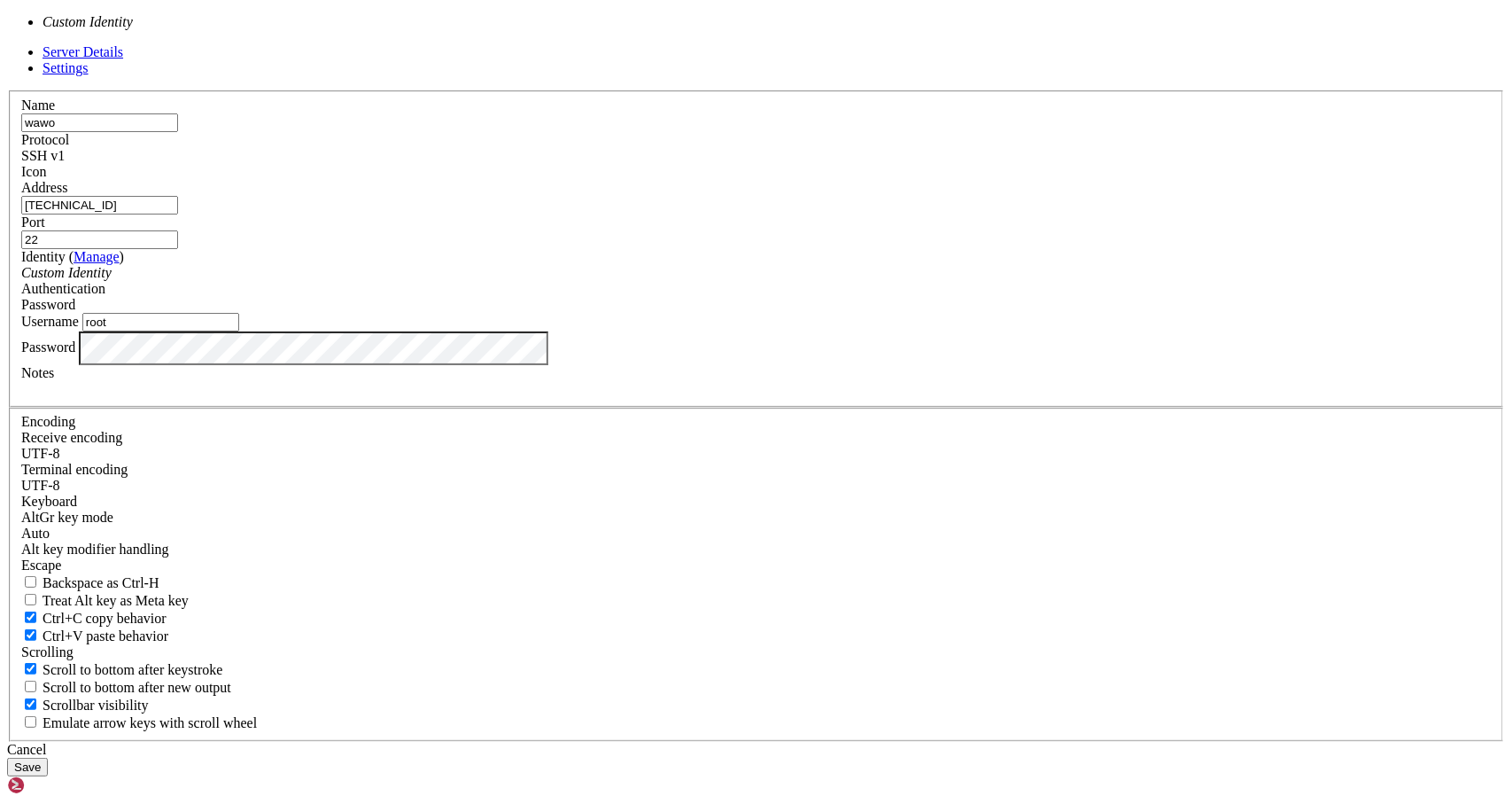
click at [627, 281] on div "Custom Identity" at bounding box center [756, 273] width 1470 height 16
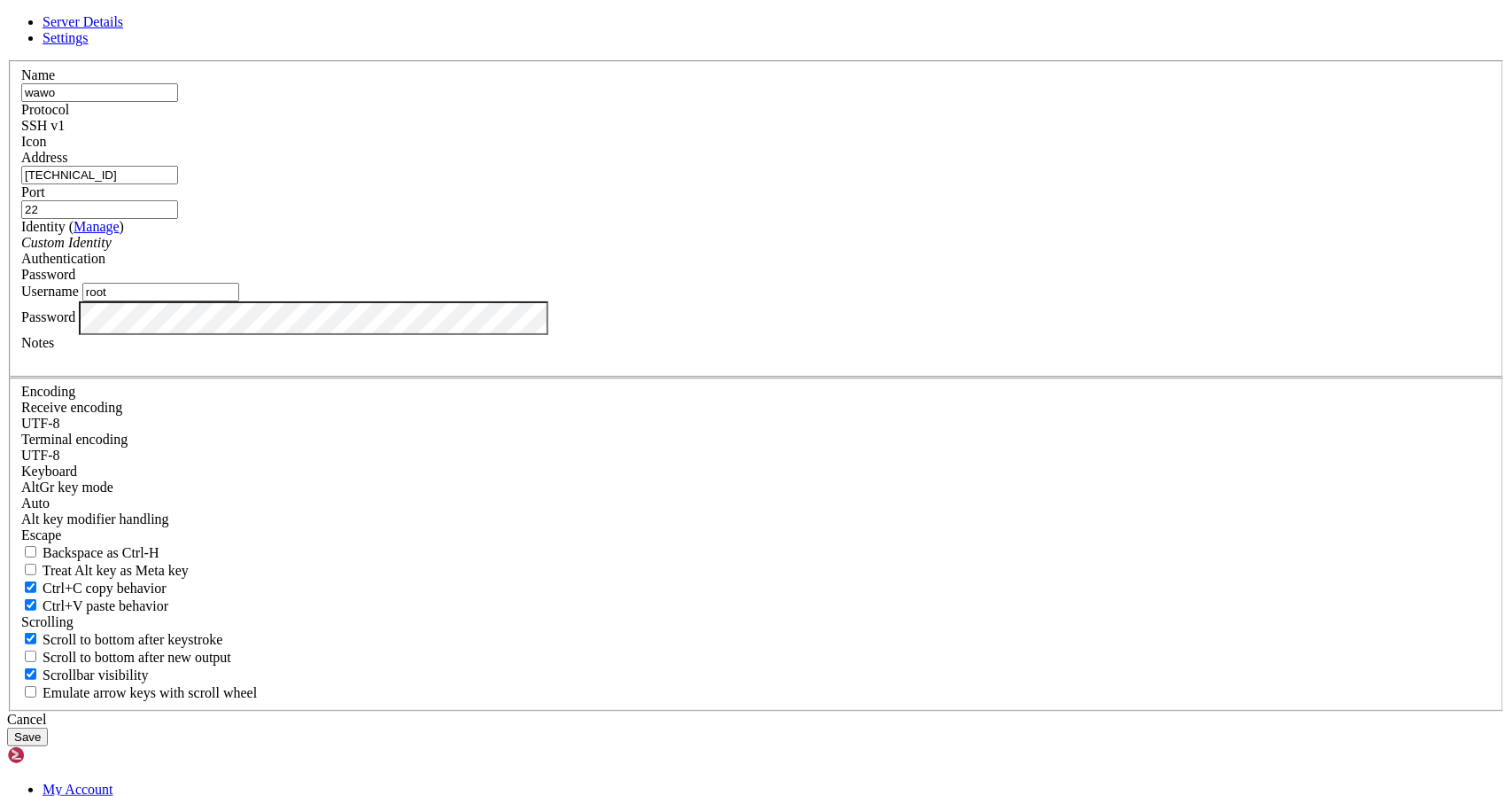
click at [178, 185] on input "[TECHNICAL_ID]" at bounding box center [100, 175] width 157 height 19
click at [48, 728] on button "Save" at bounding box center [27, 737] width 40 height 19
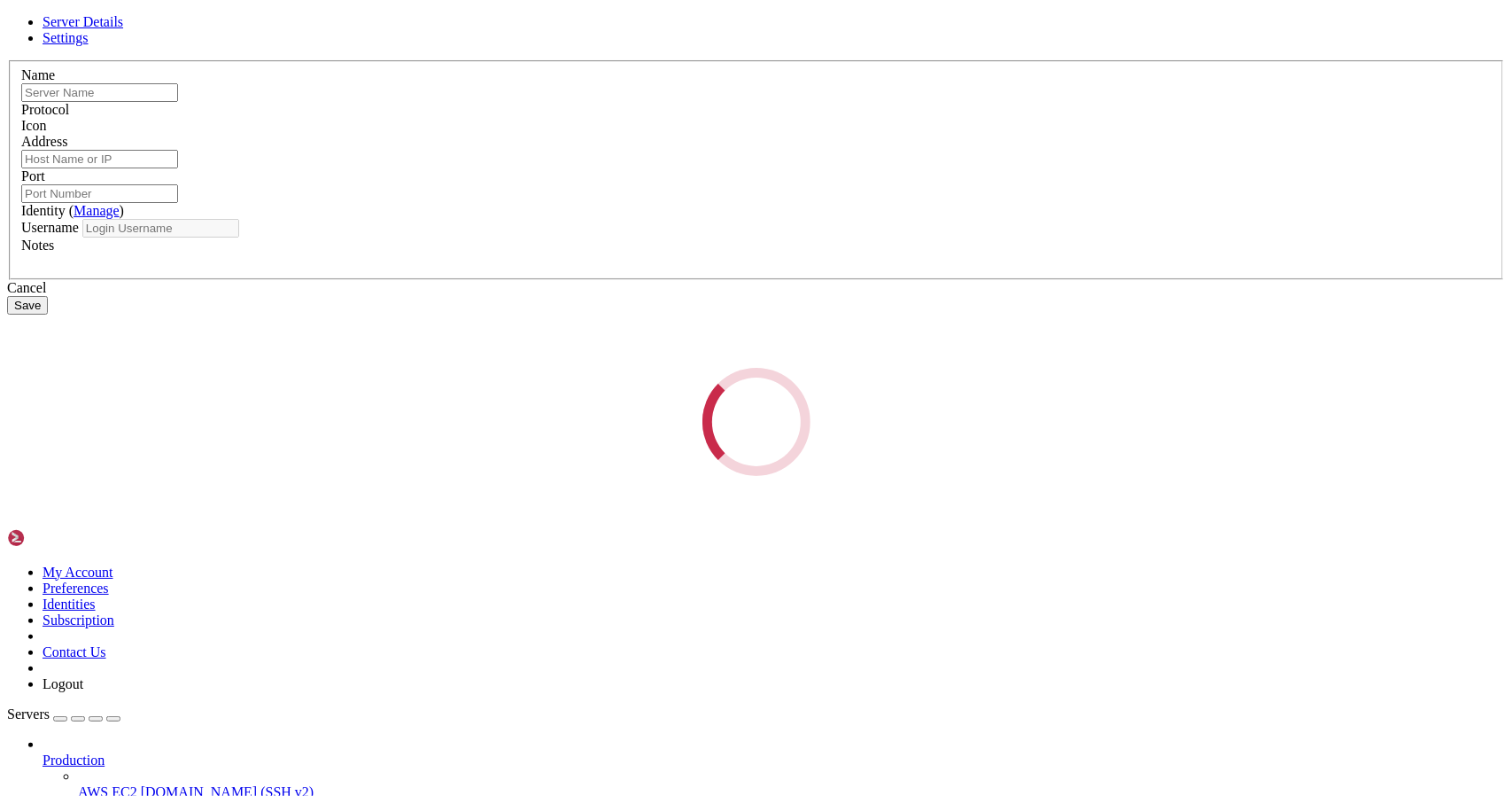
type input "wawo"
type input "[TECHNICAL_ID]"
type input "22"
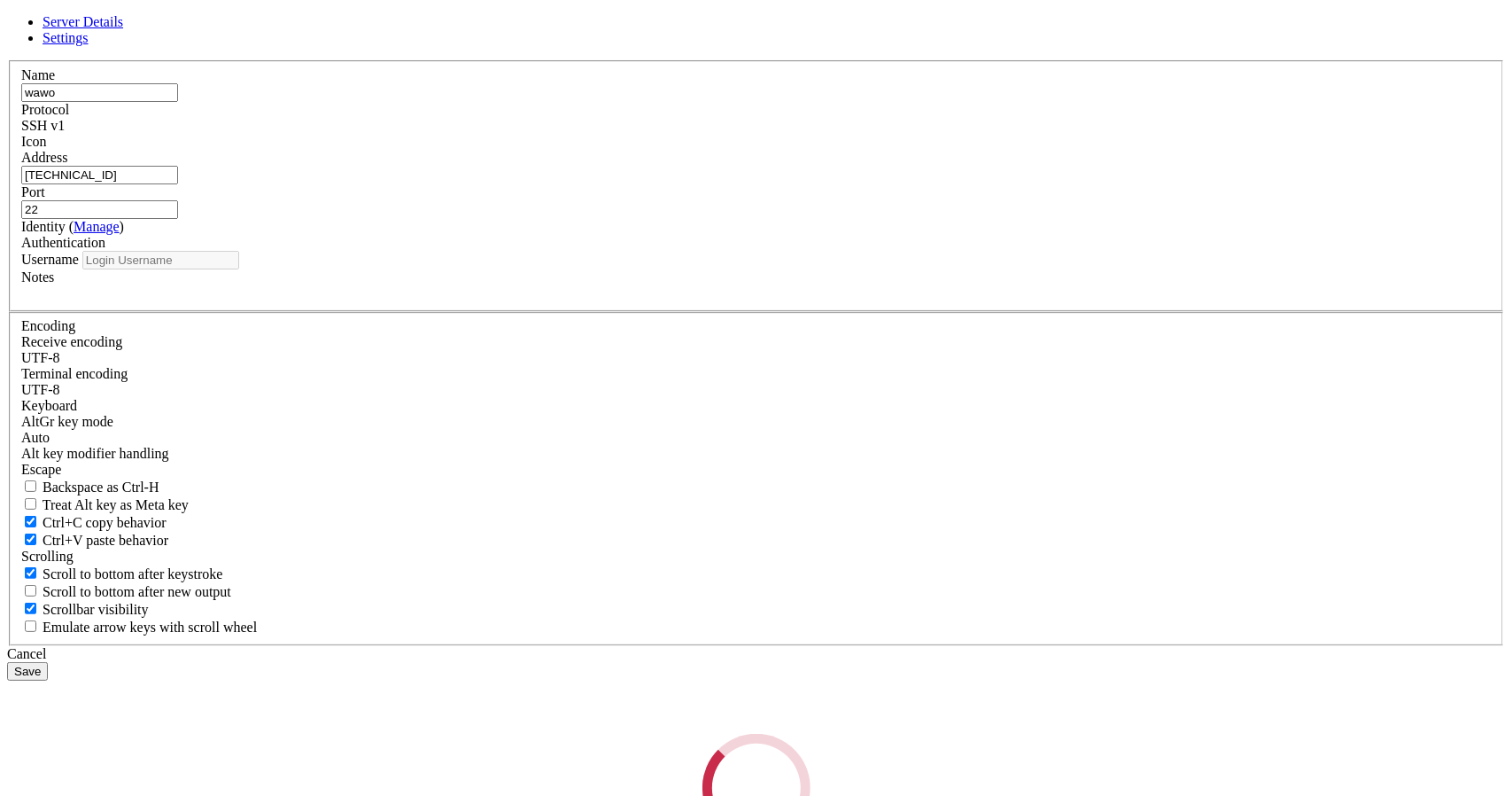
type input "root"
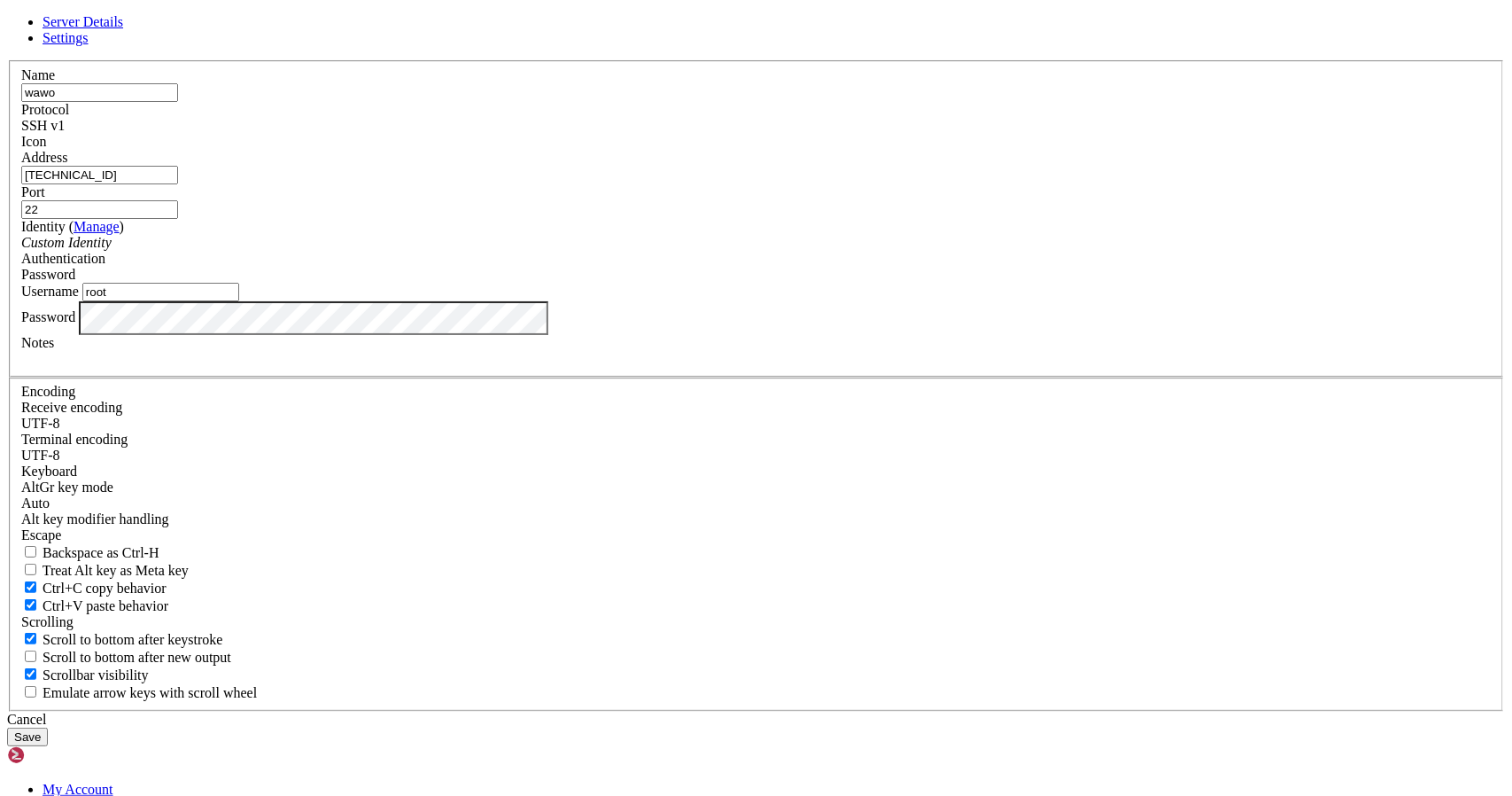
click at [178, 185] on input "[TECHNICAL_ID]" at bounding box center [100, 175] width 157 height 19
type input "[TECHNICAL_ID]"
click at [48, 728] on button "Save" at bounding box center [27, 737] width 40 height 19
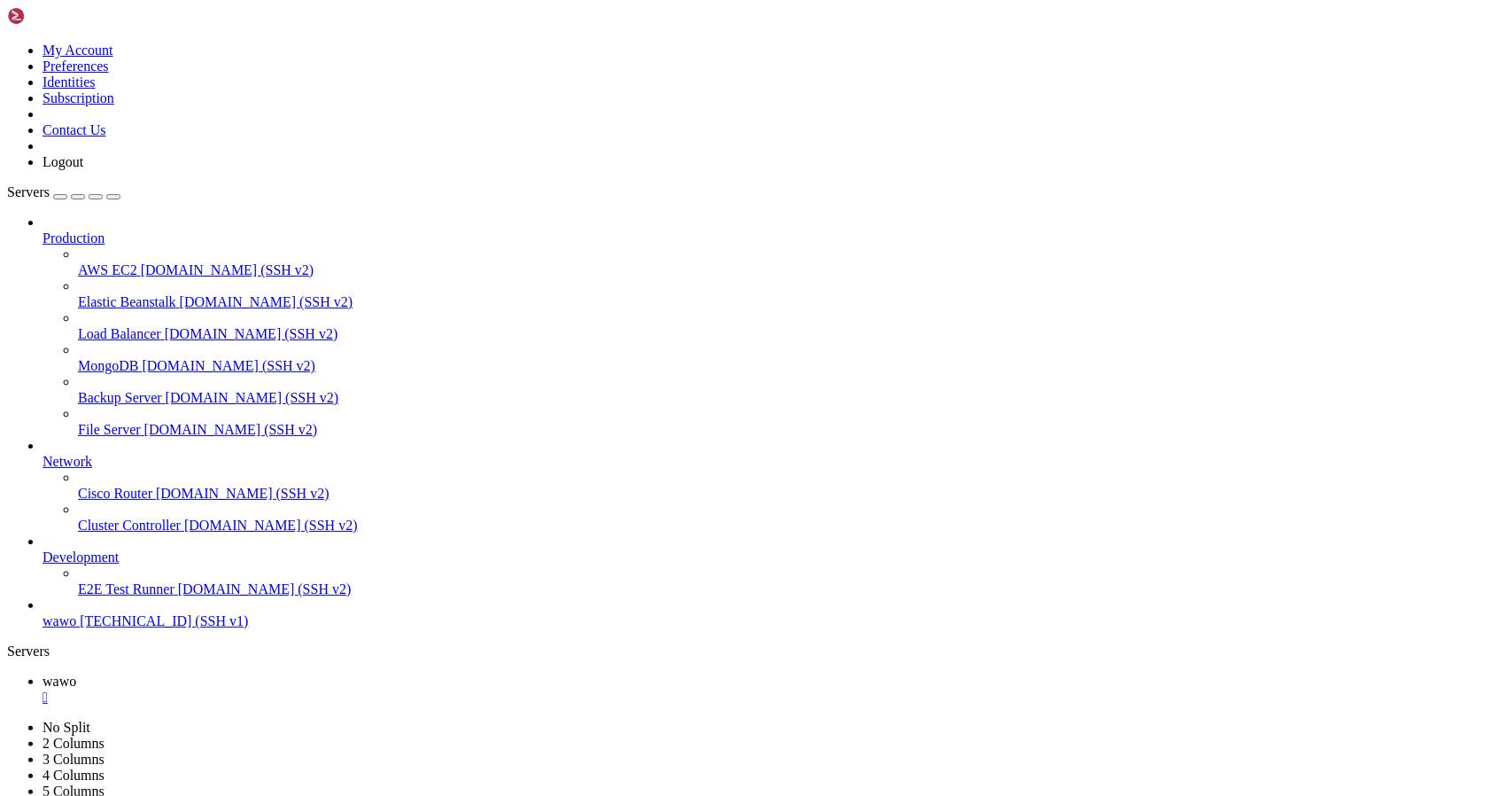
drag, startPoint x: 728, startPoint y: 318, endPoint x: 988, endPoint y: 325, distance: 260.1
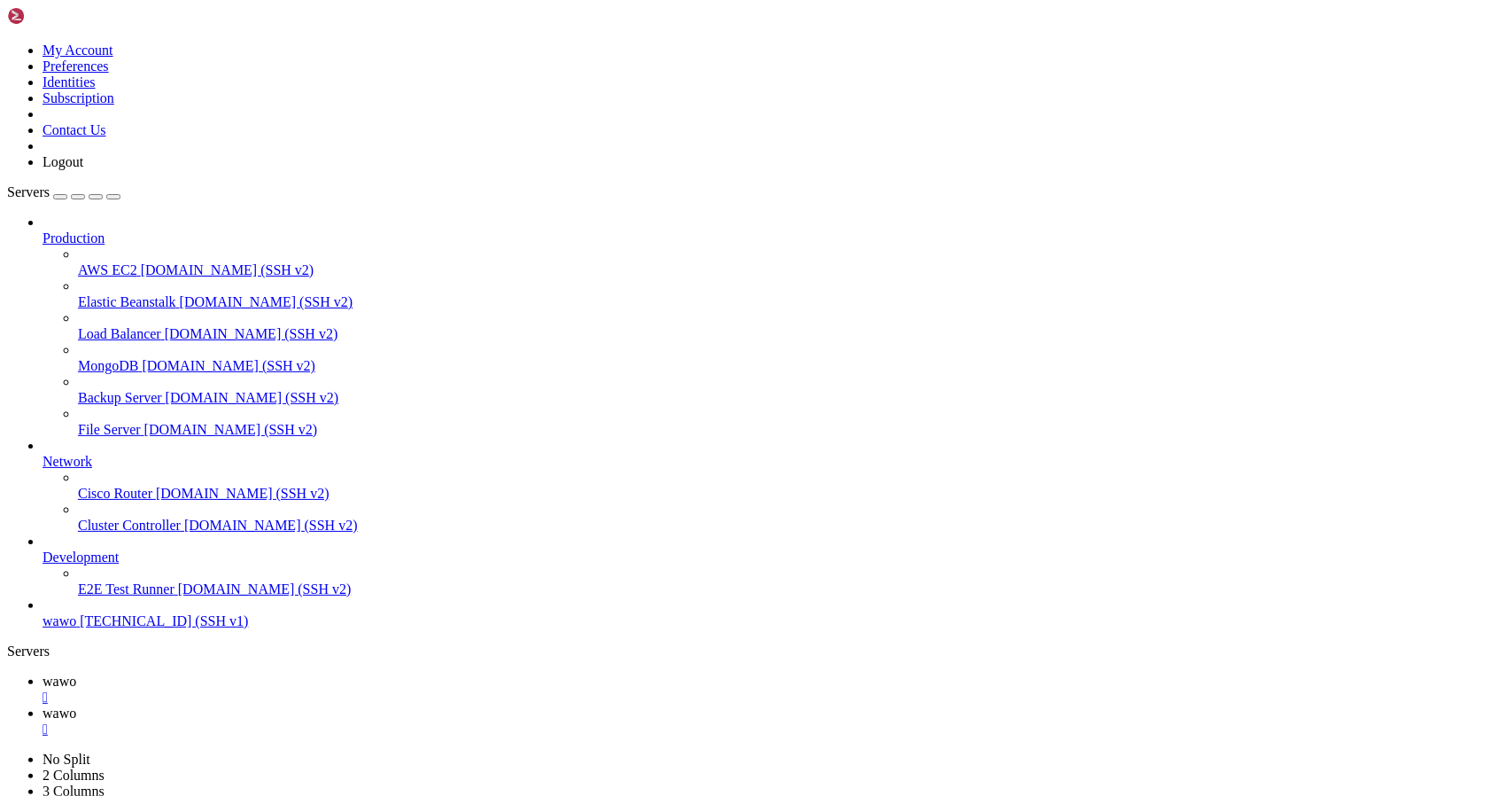
drag, startPoint x: 717, startPoint y: 305, endPoint x: 1040, endPoint y: 310, distance: 323.0
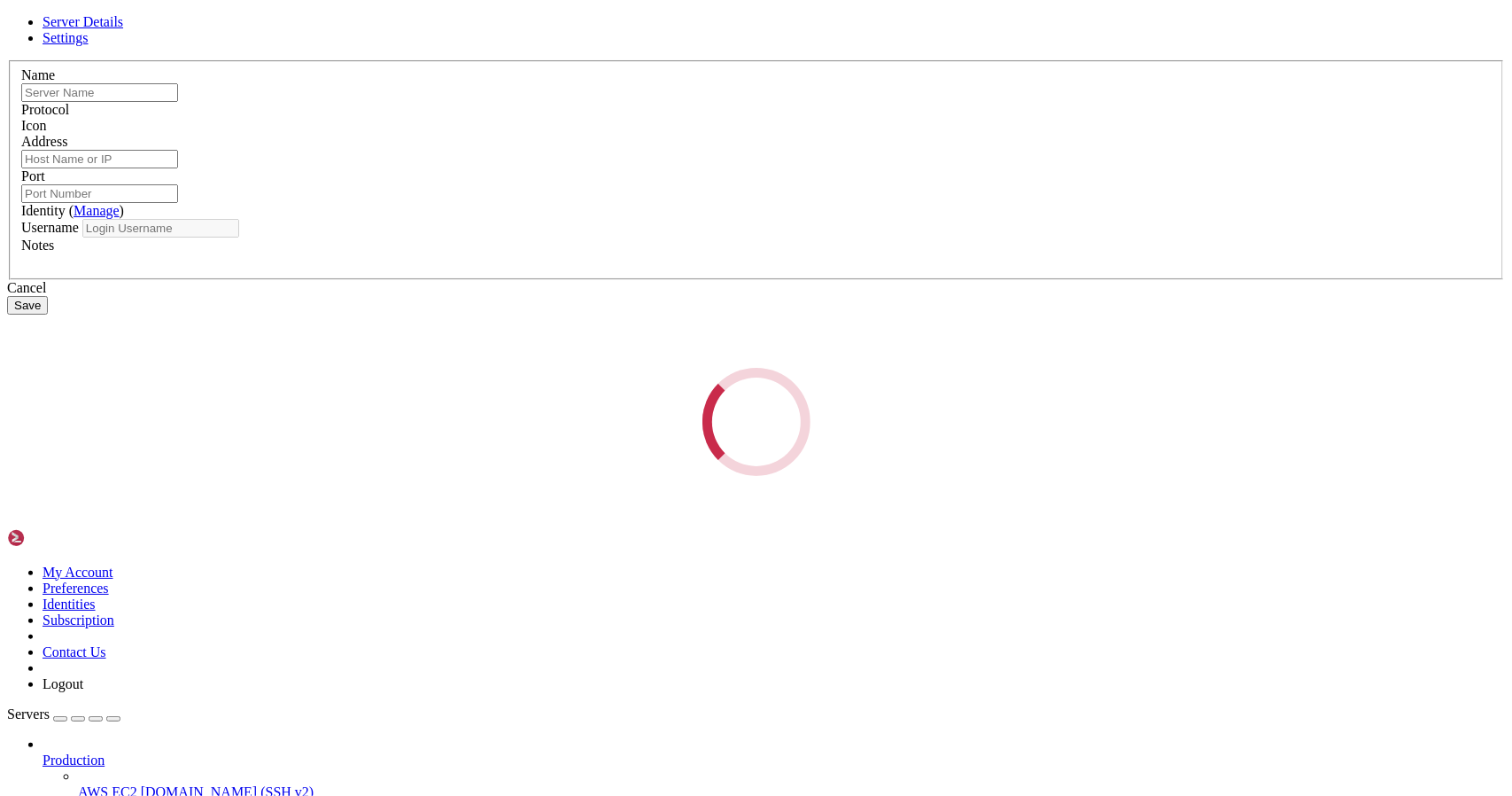
type input "wawo"
type input "[TECHNICAL_ID]"
type input "22"
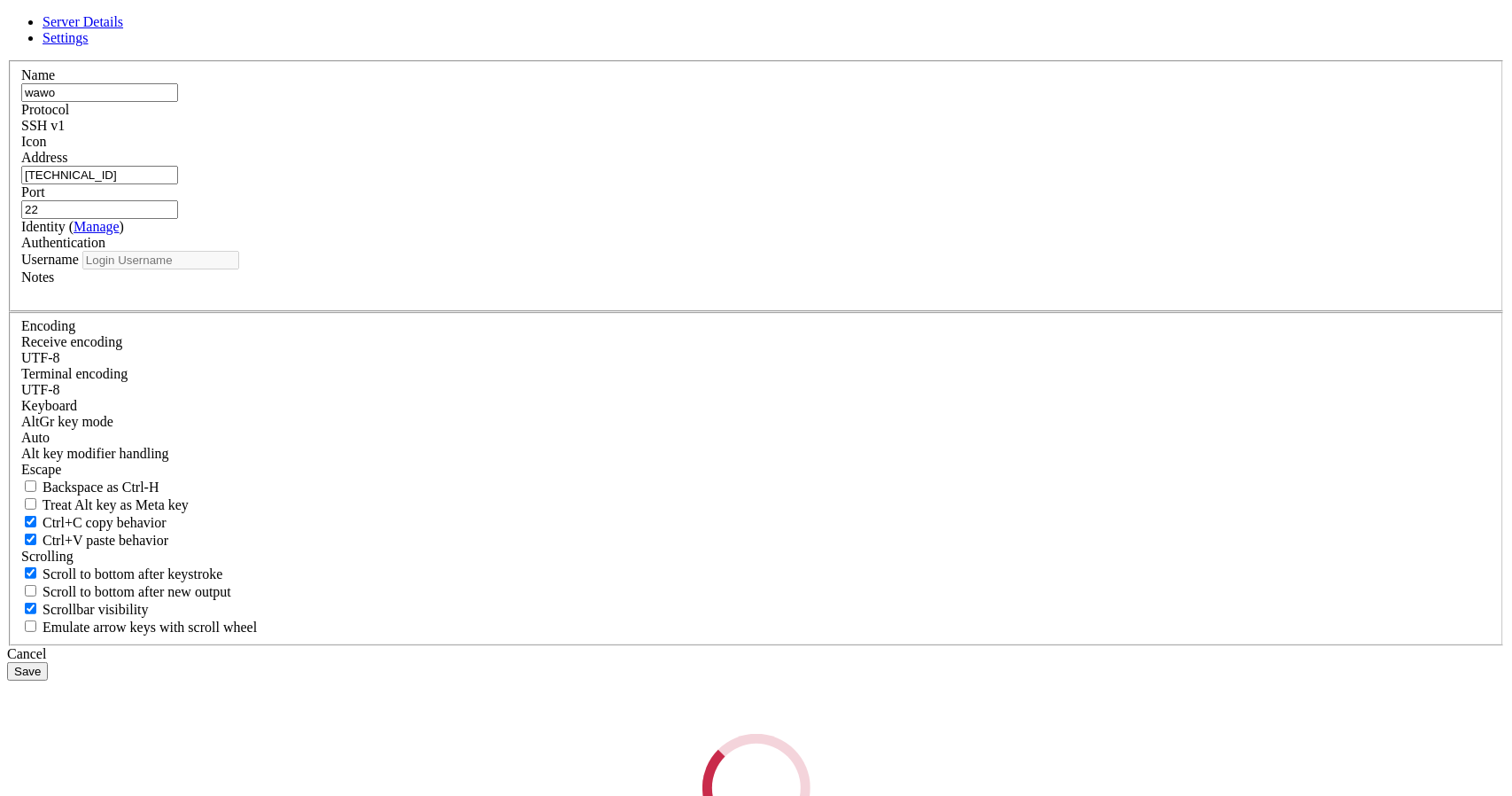
type input "root"
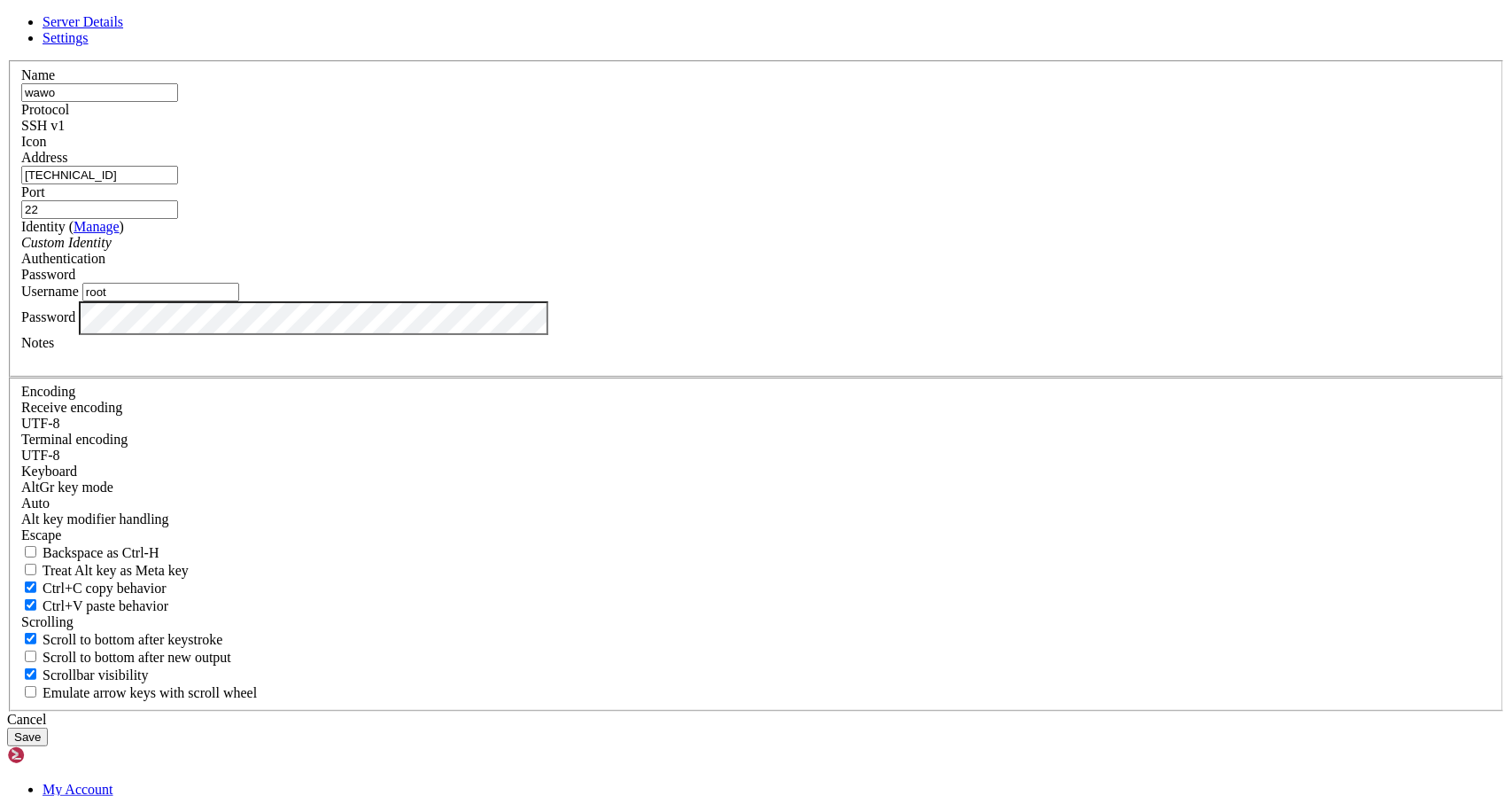
click at [88, 45] on span "Settings" at bounding box center [65, 37] width 46 height 15
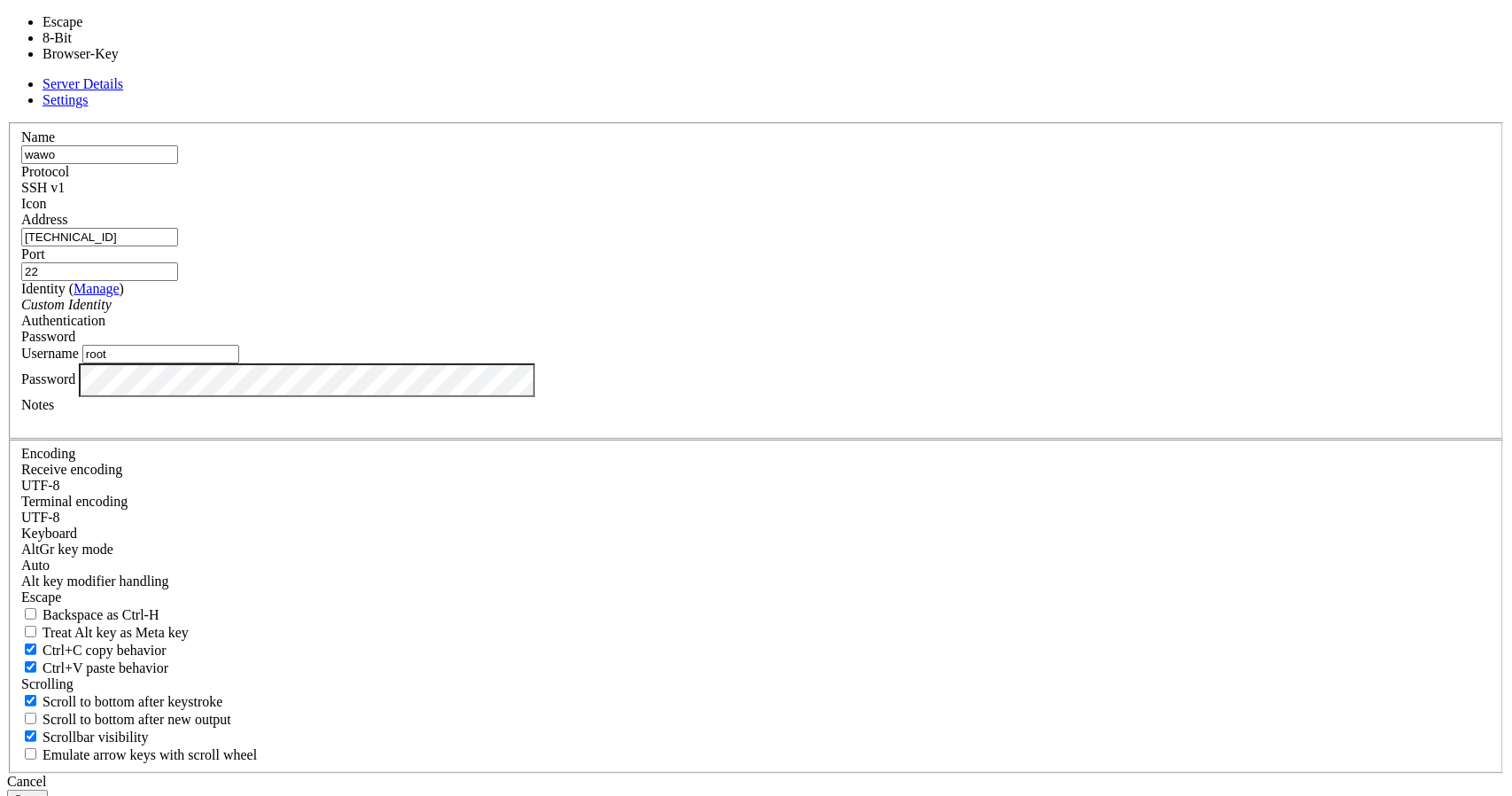
click at [719, 590] on div "Escape" at bounding box center [756, 598] width 1470 height 16
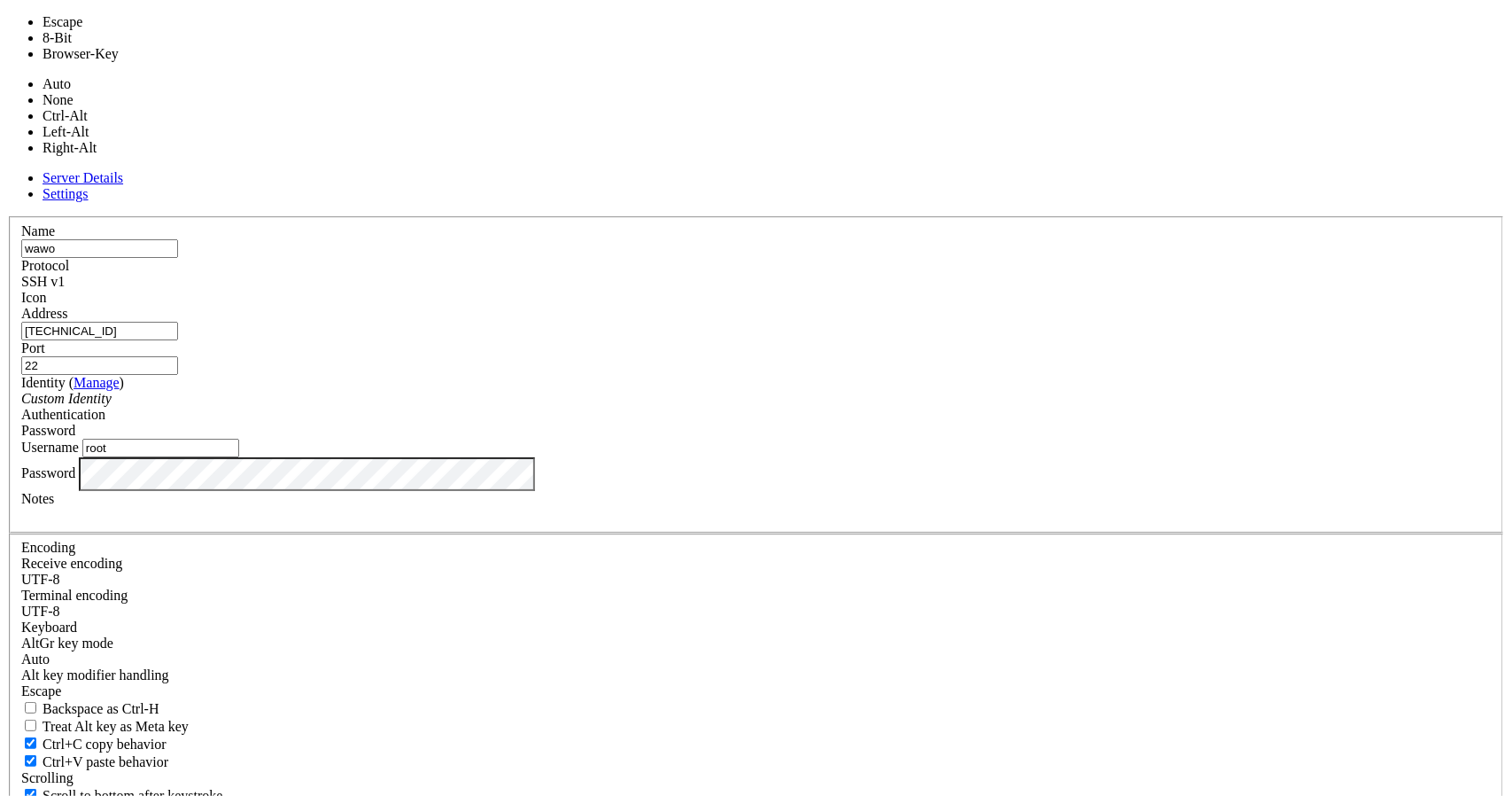
click at [717, 651] on div "Auto" at bounding box center [756, 659] width 1470 height 16
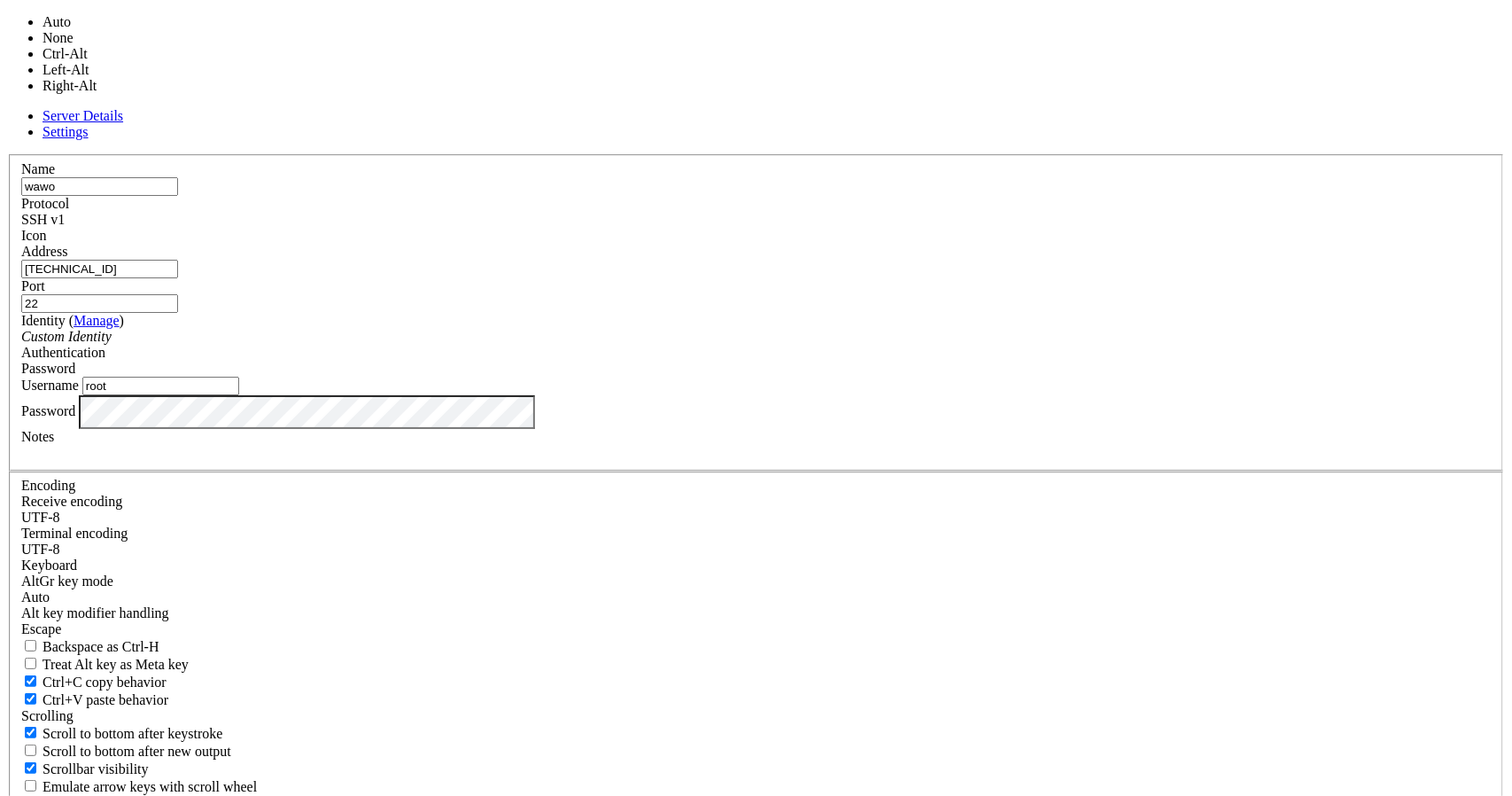
click at [870, 472] on fieldset "Encoding Receive encoding UTF-8 Terminal encoding UTF-8 Keyboard" at bounding box center [756, 639] width 1495 height 335
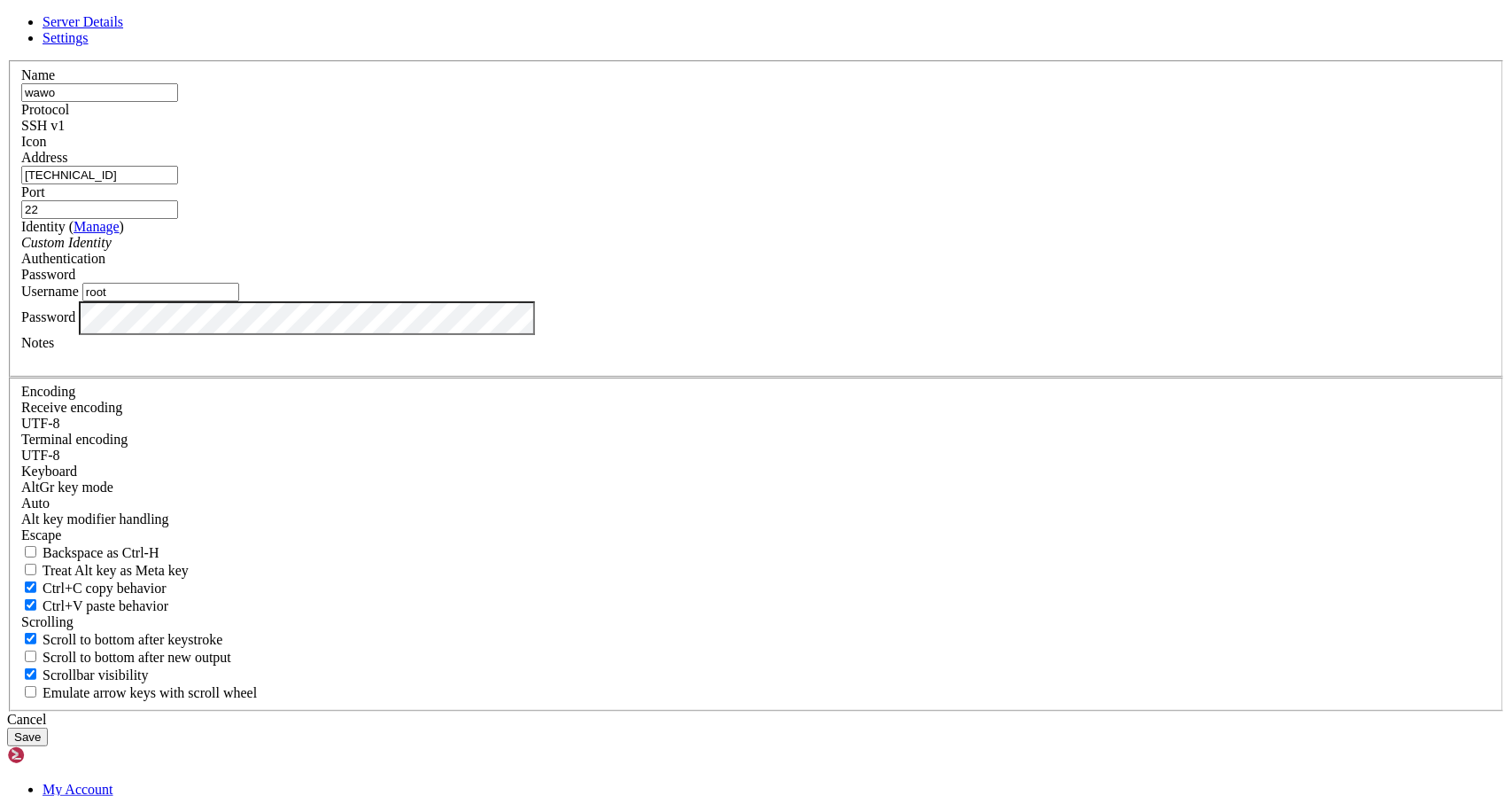
scroll to position [0, 0]
click at [123, 29] on link "Server Details" at bounding box center [83, 22] width 81 height 15
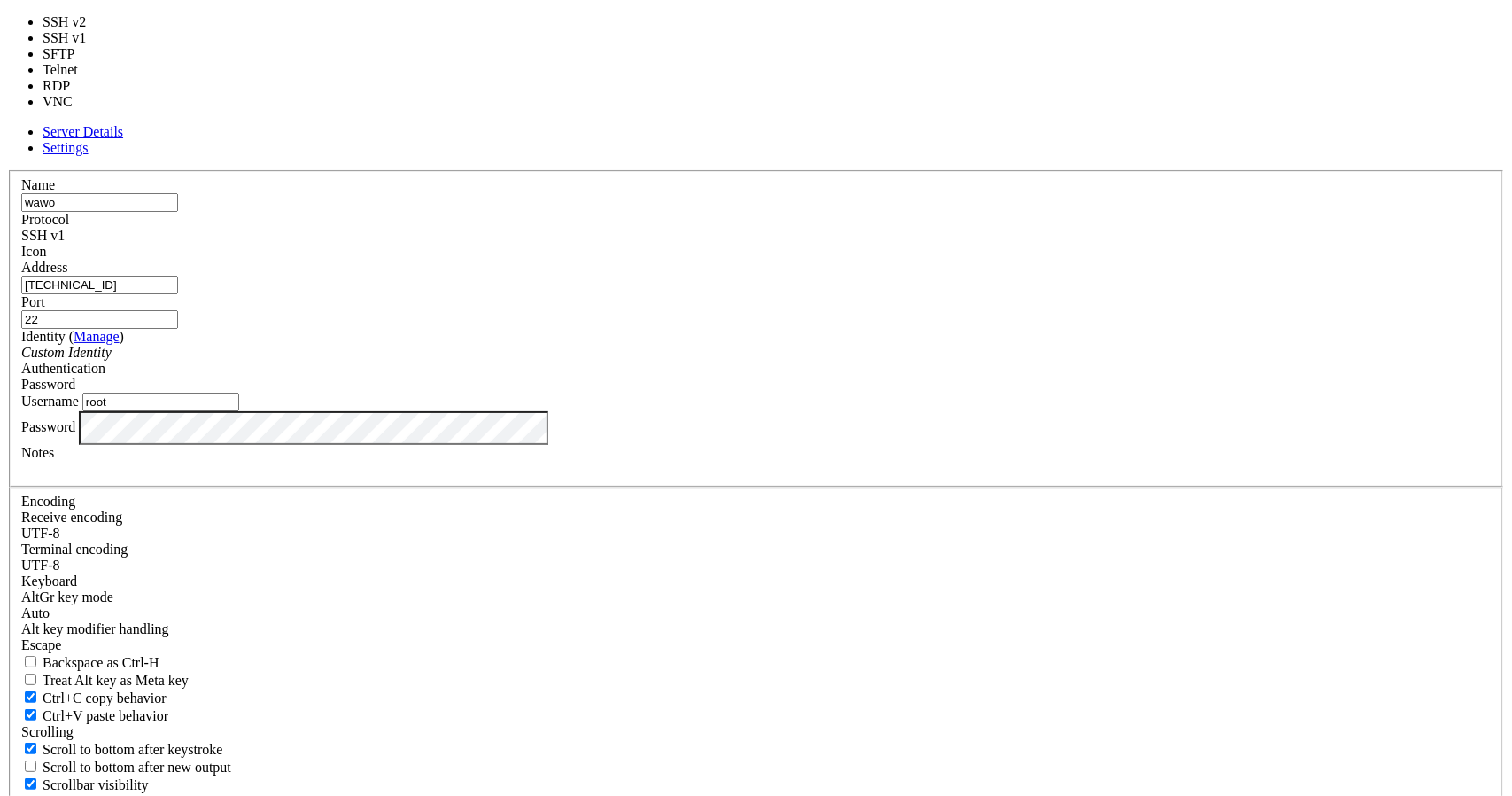
click at [886, 240] on div "SSH v1" at bounding box center [756, 236] width 1470 height 16
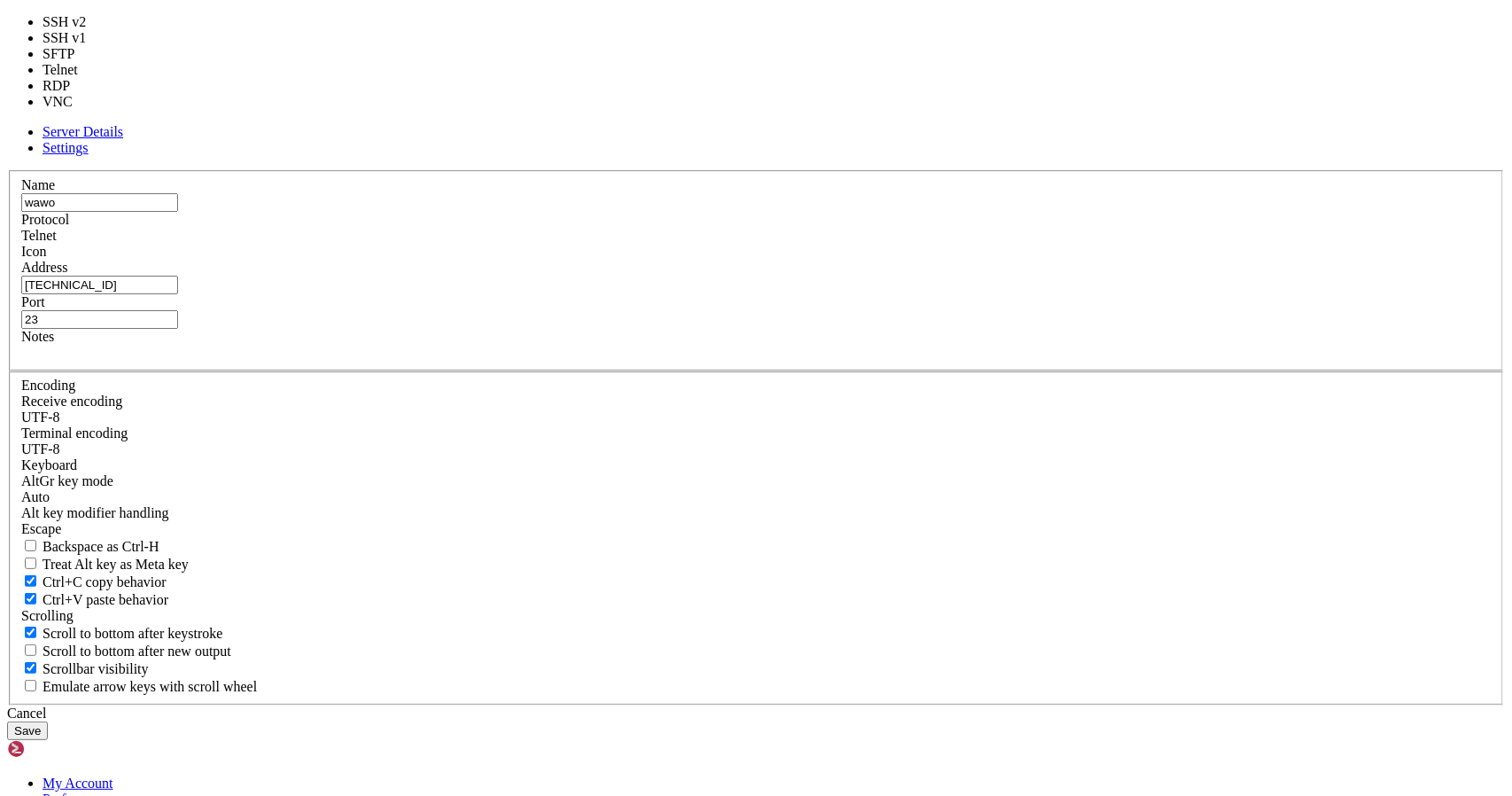
click at [866, 244] on div "Telnet" at bounding box center [756, 236] width 1470 height 16
type input "22"
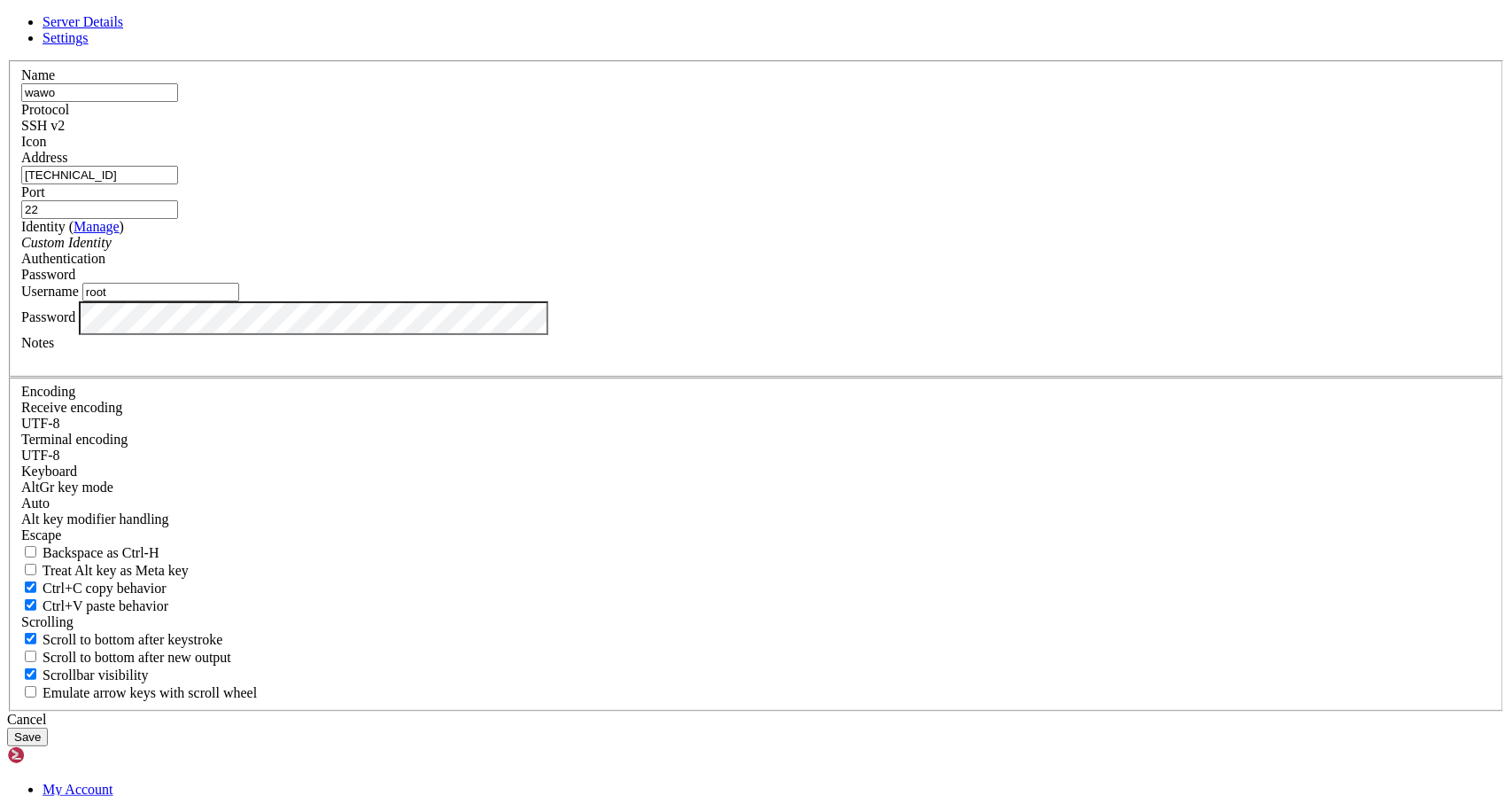
click at [22, 149] on span at bounding box center [22, 149] width 0 height 0
click at [178, 219] on input "22" at bounding box center [100, 209] width 157 height 19
click at [178, 185] on input "[TECHNICAL_ID]" at bounding box center [100, 175] width 157 height 19
drag, startPoint x: 538, startPoint y: 304, endPoint x: 454, endPoint y: 294, distance: 84.6
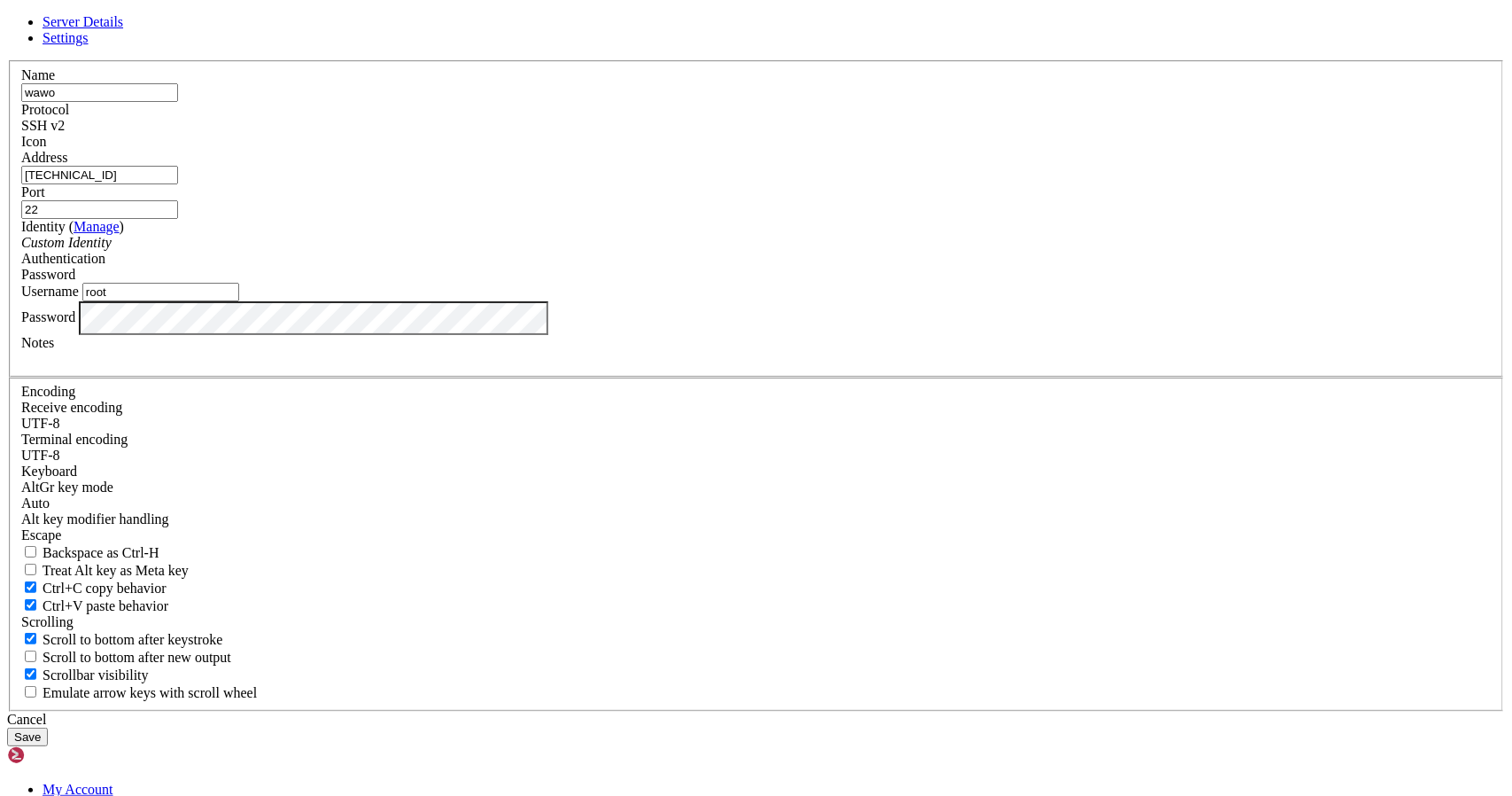
click at [454, 294] on div "Server Details Settings Name wawo Protocol SSH v2 Icon" at bounding box center [756, 380] width 1498 height 732
type input "[TECHNICAL_ID]"
click at [48, 728] on button "Save" at bounding box center [27, 737] width 40 height 19
